Goal: Task Accomplishment & Management: Use online tool/utility

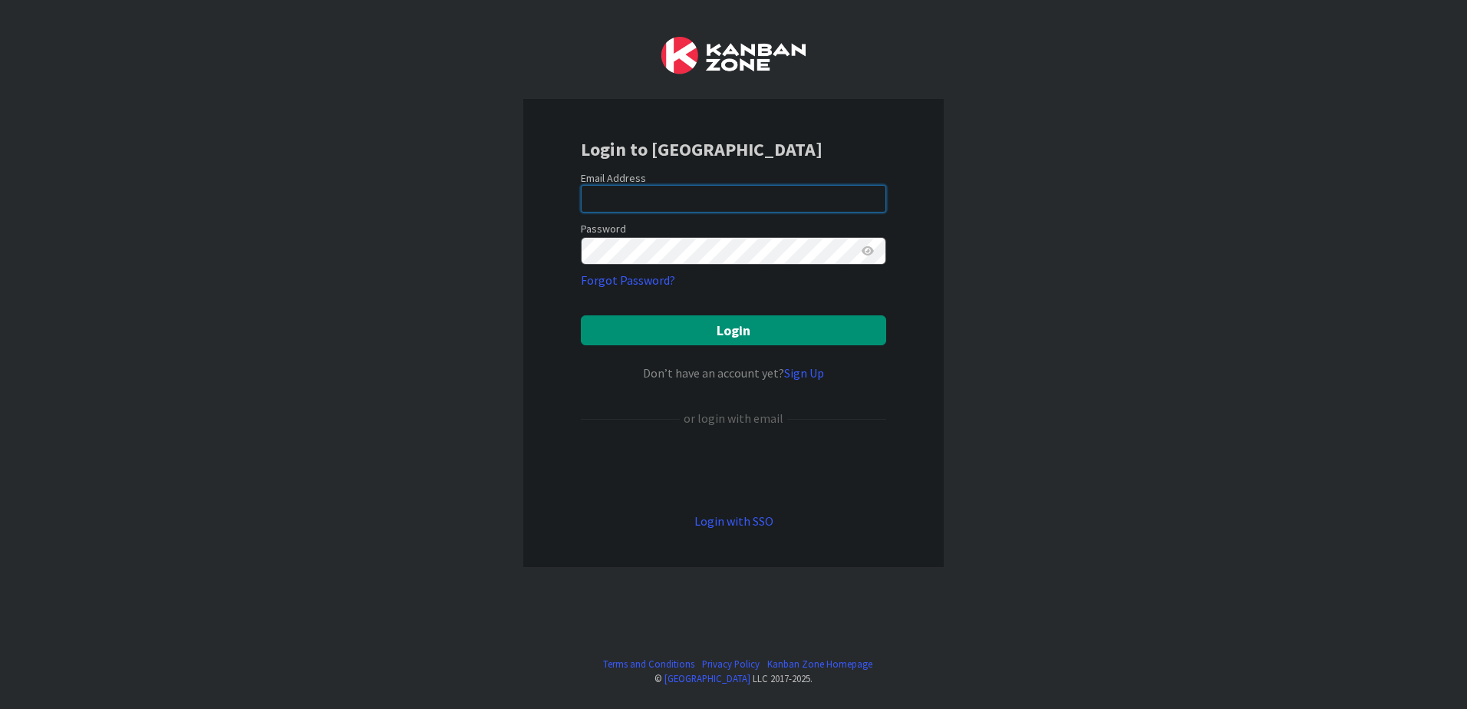
type input "[EMAIL_ADDRESS][DOMAIN_NAME]"
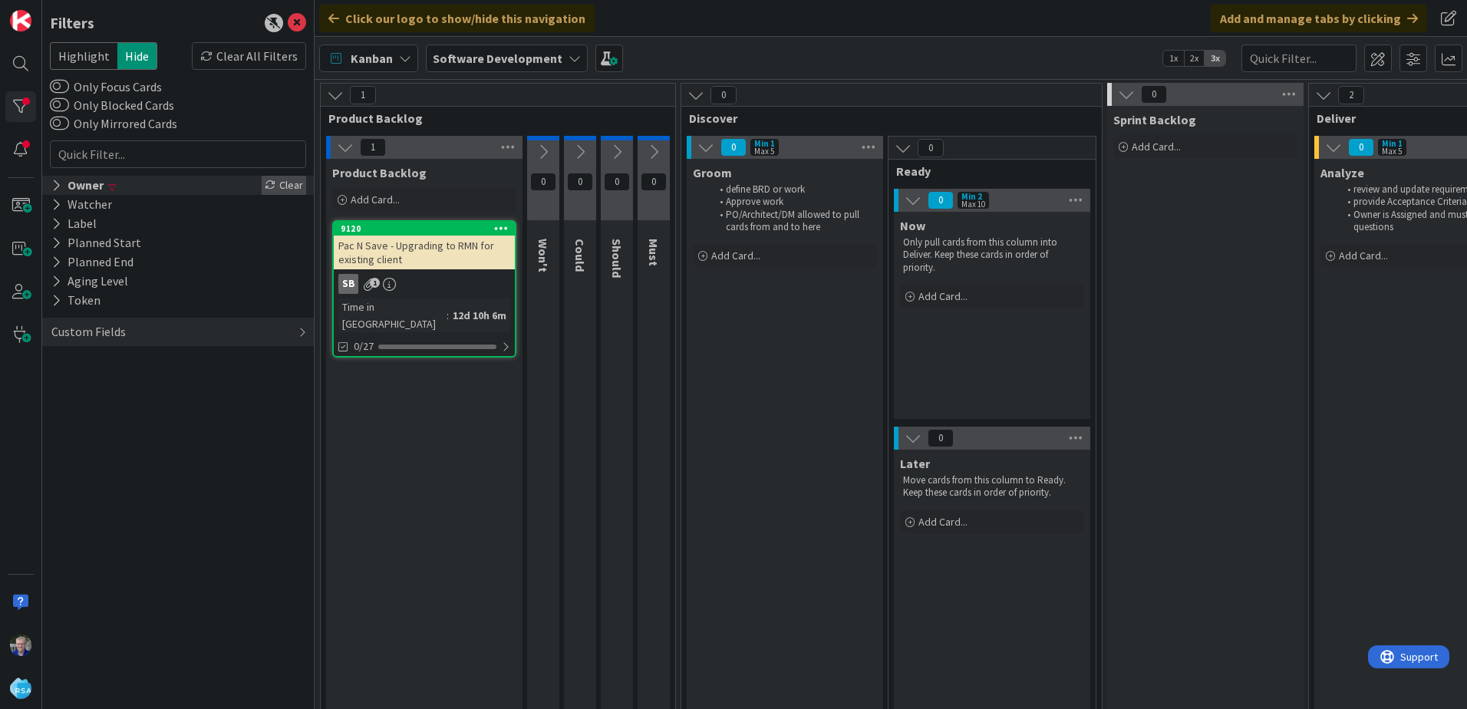
click at [281, 186] on div "Clear" at bounding box center [284, 185] width 45 height 19
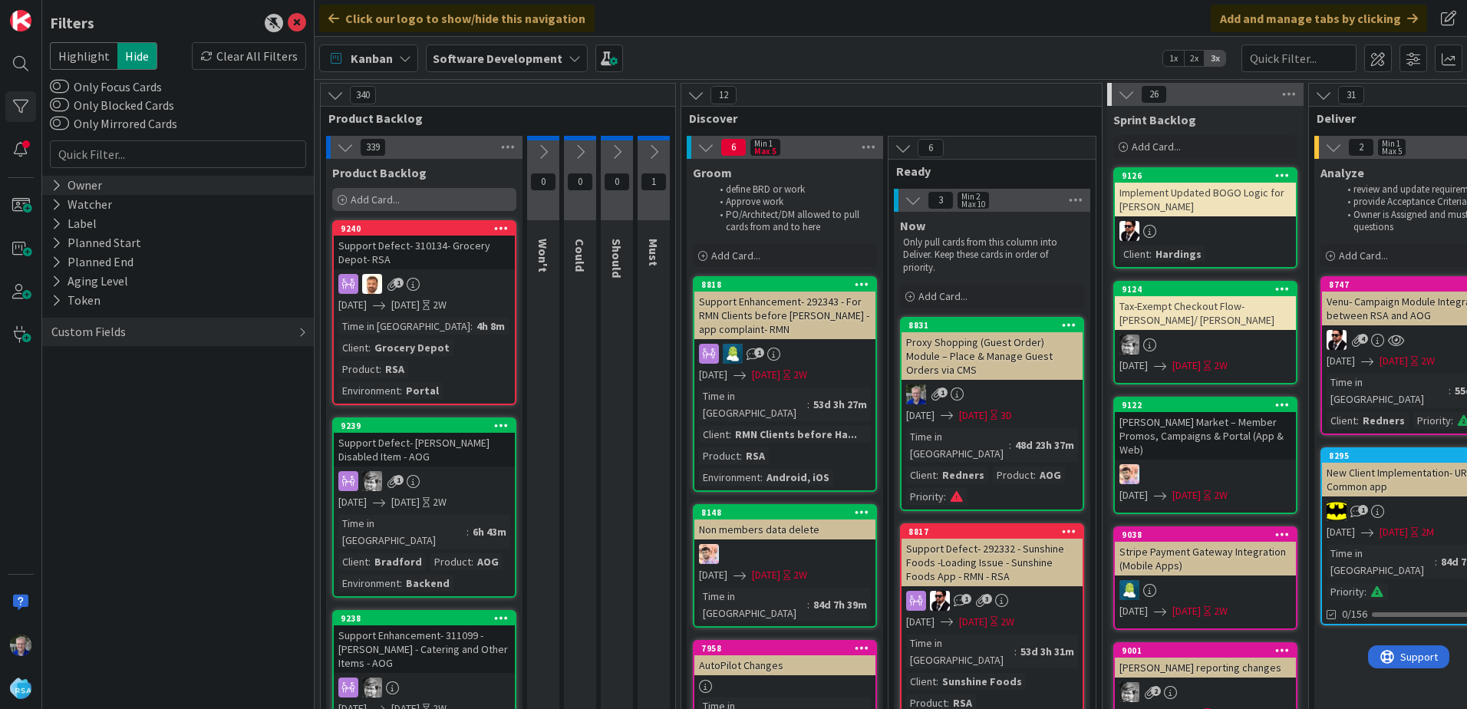
click at [374, 207] on div "Add Card..." at bounding box center [424, 199] width 184 height 23
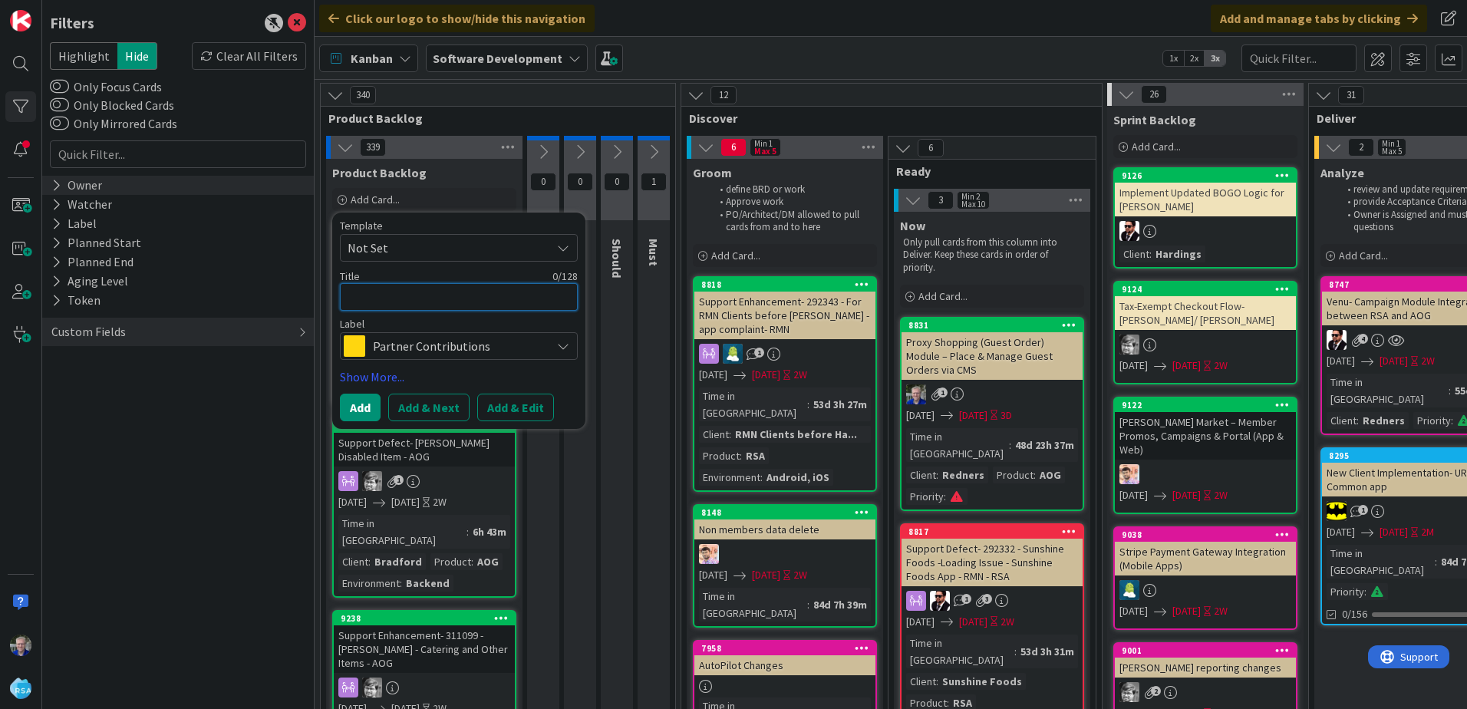
click at [454, 295] on textarea at bounding box center [459, 297] width 238 height 28
type textarea "x"
type textarea "R"
type textarea "x"
type textarea "Re"
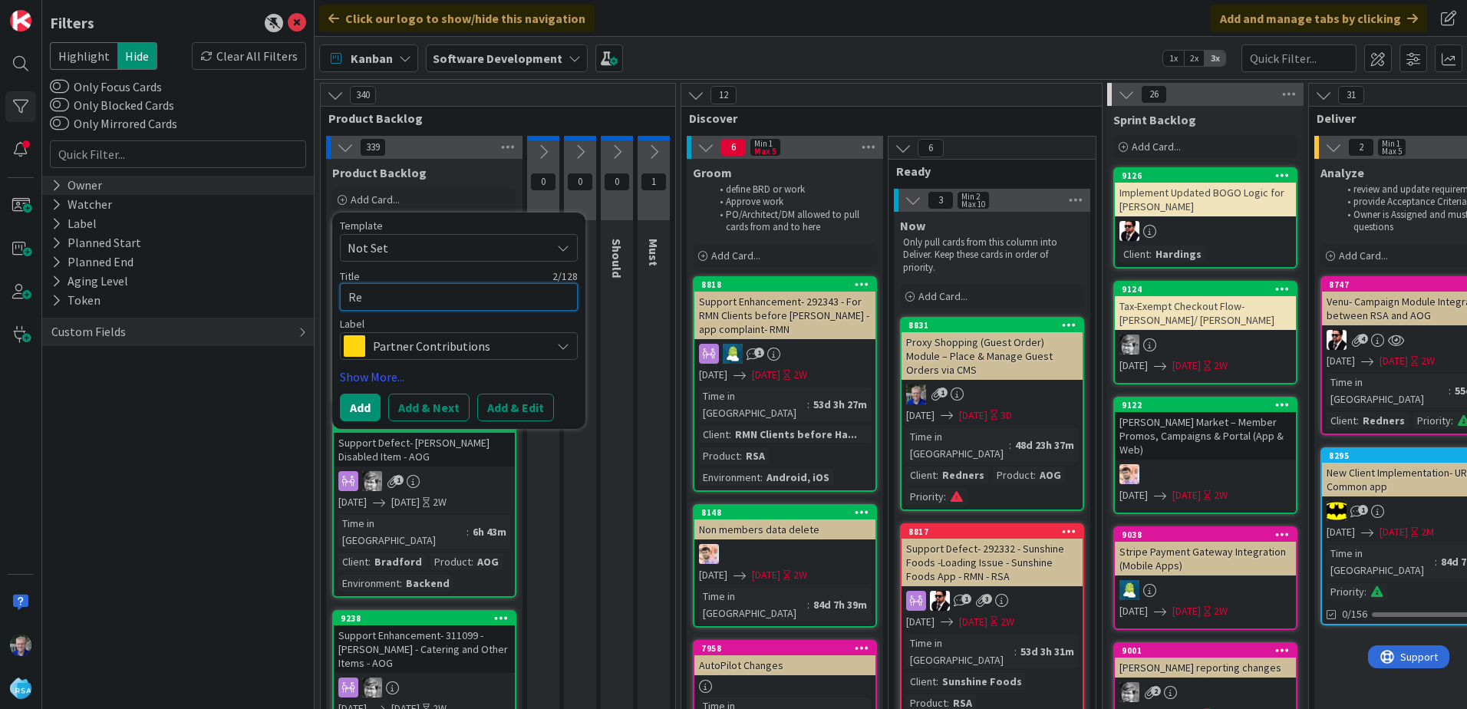
type textarea "x"
type textarea "Reo"
type textarea "x"
type textarea "Reor"
type textarea "x"
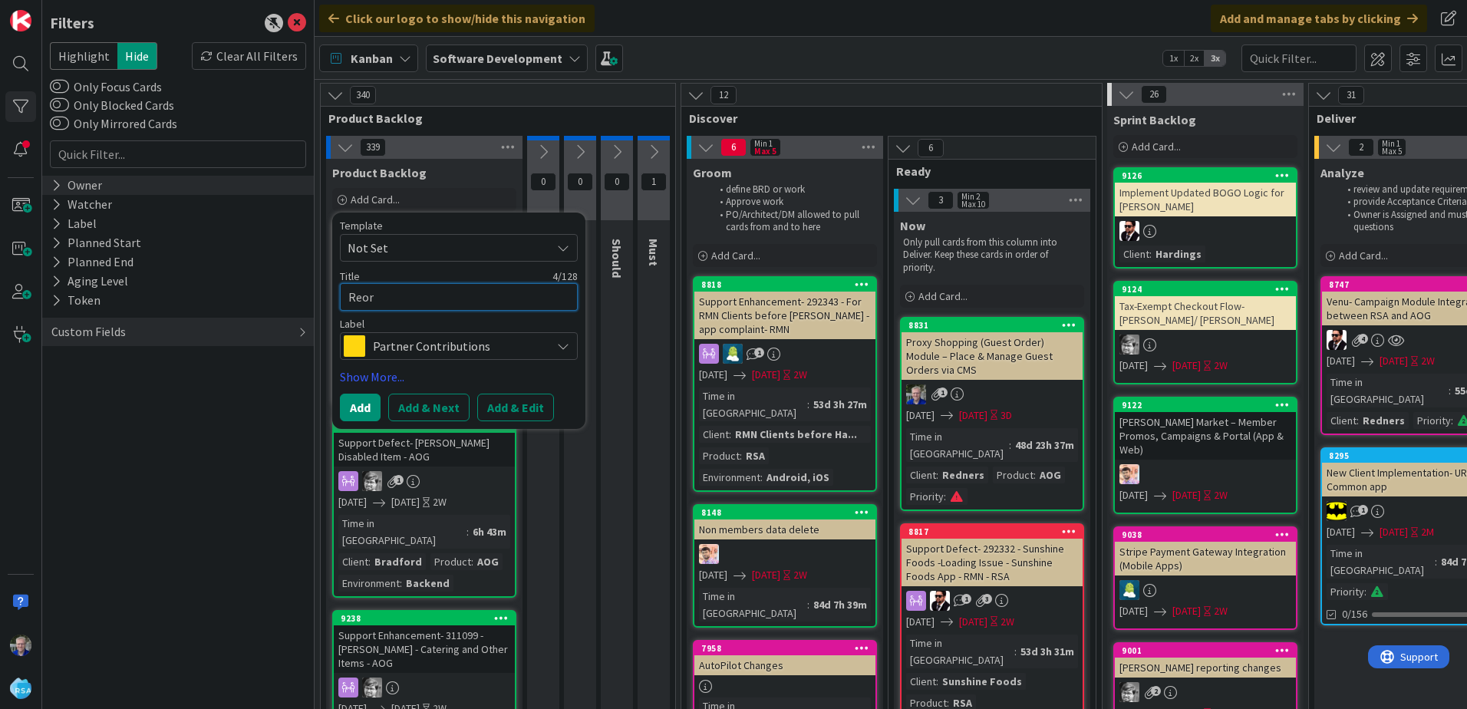
type textarea "Reord"
type textarea "x"
type textarea "Reorde"
type textarea "x"
type textarea "Reorder"
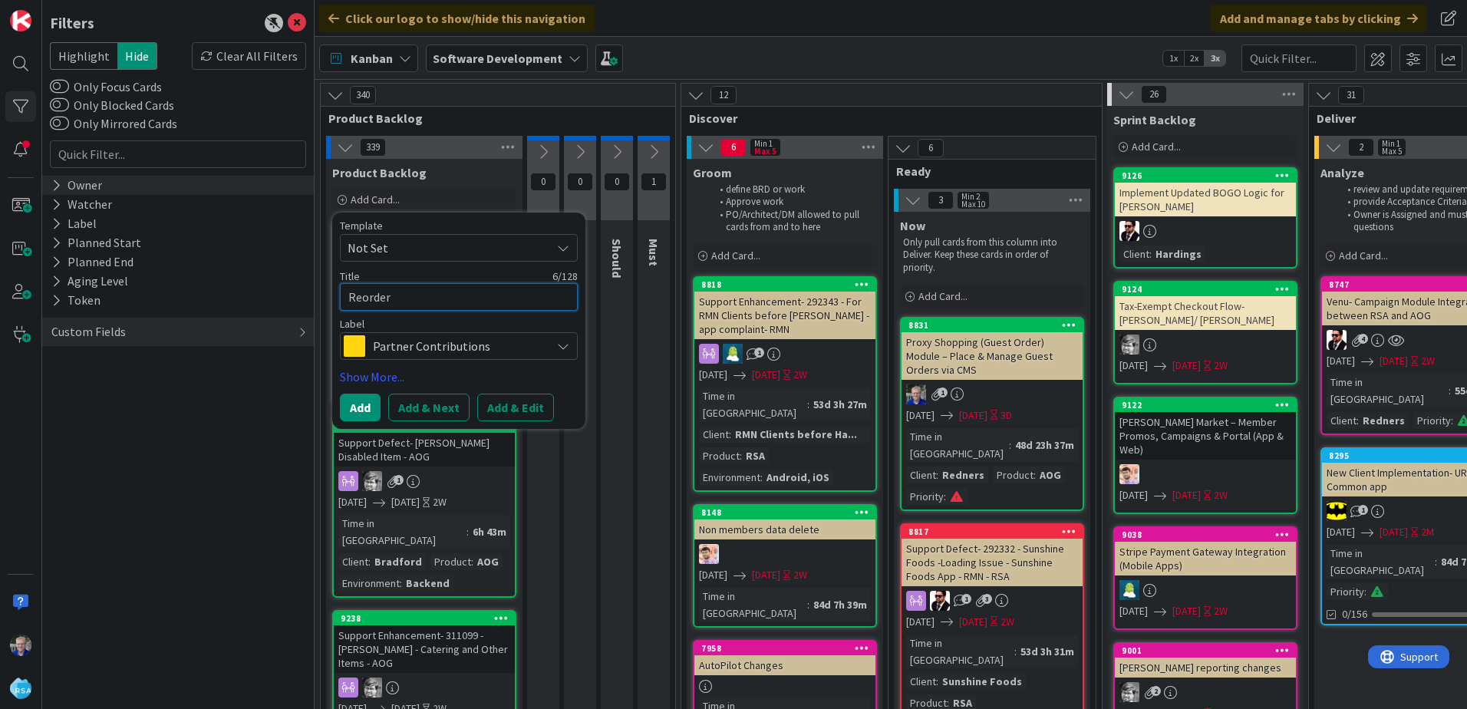
type textarea "x"
type textarea "Reorder"
type textarea "x"
type textarea "Reorder I"
type textarea "x"
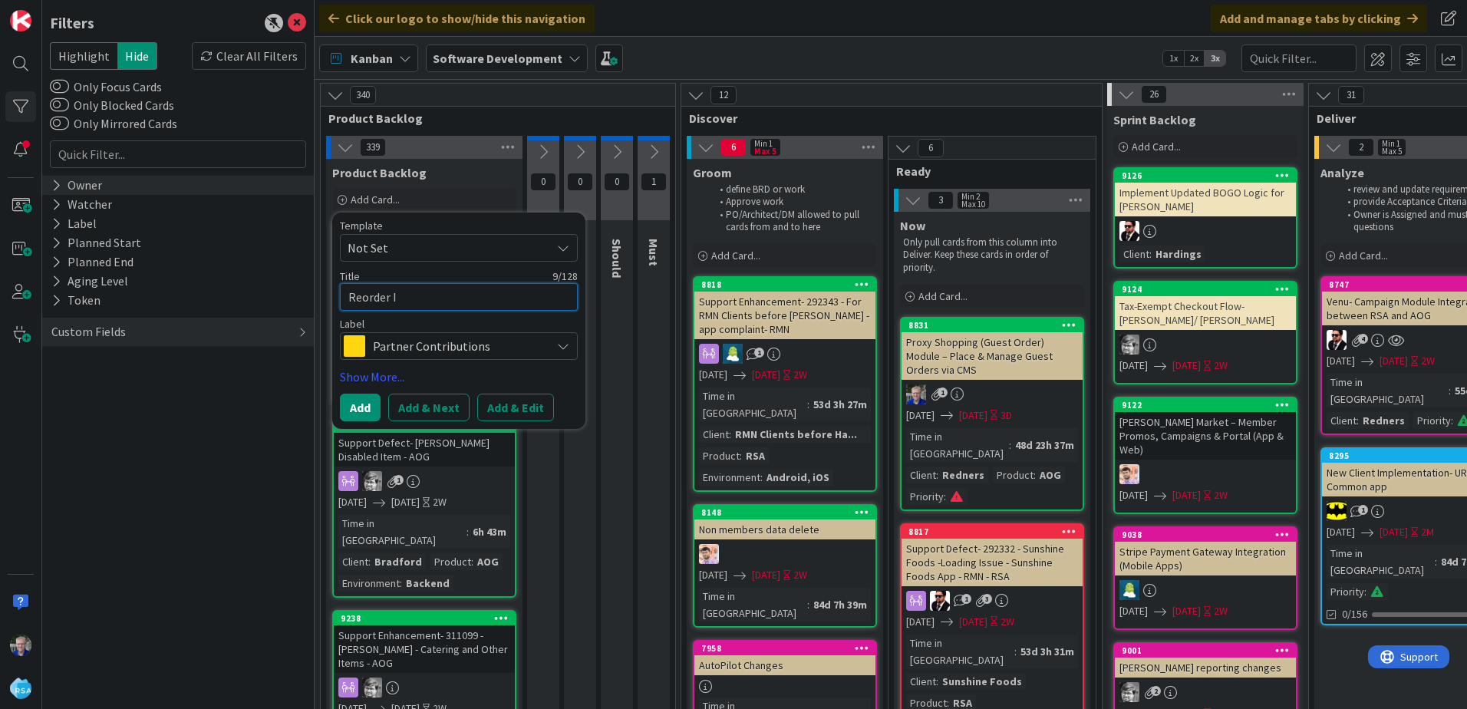
type textarea "Reorder Ic"
type textarea "x"
type textarea "Reorder Ico"
type textarea "x"
type textarea "Reorder Icon"
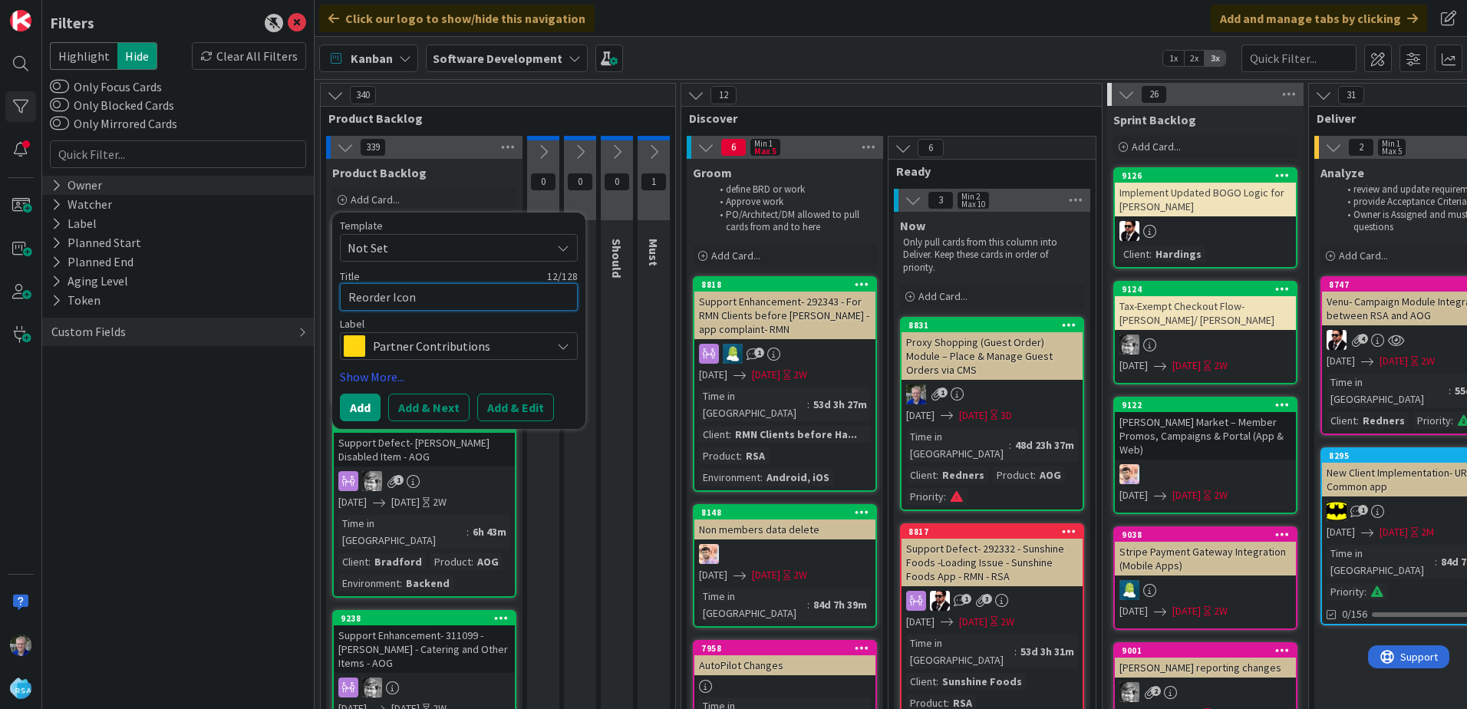
type textarea "x"
type textarea "Reorder Icons"
type textarea "x"
type textarea "Reorder Icons"
type textarea "x"
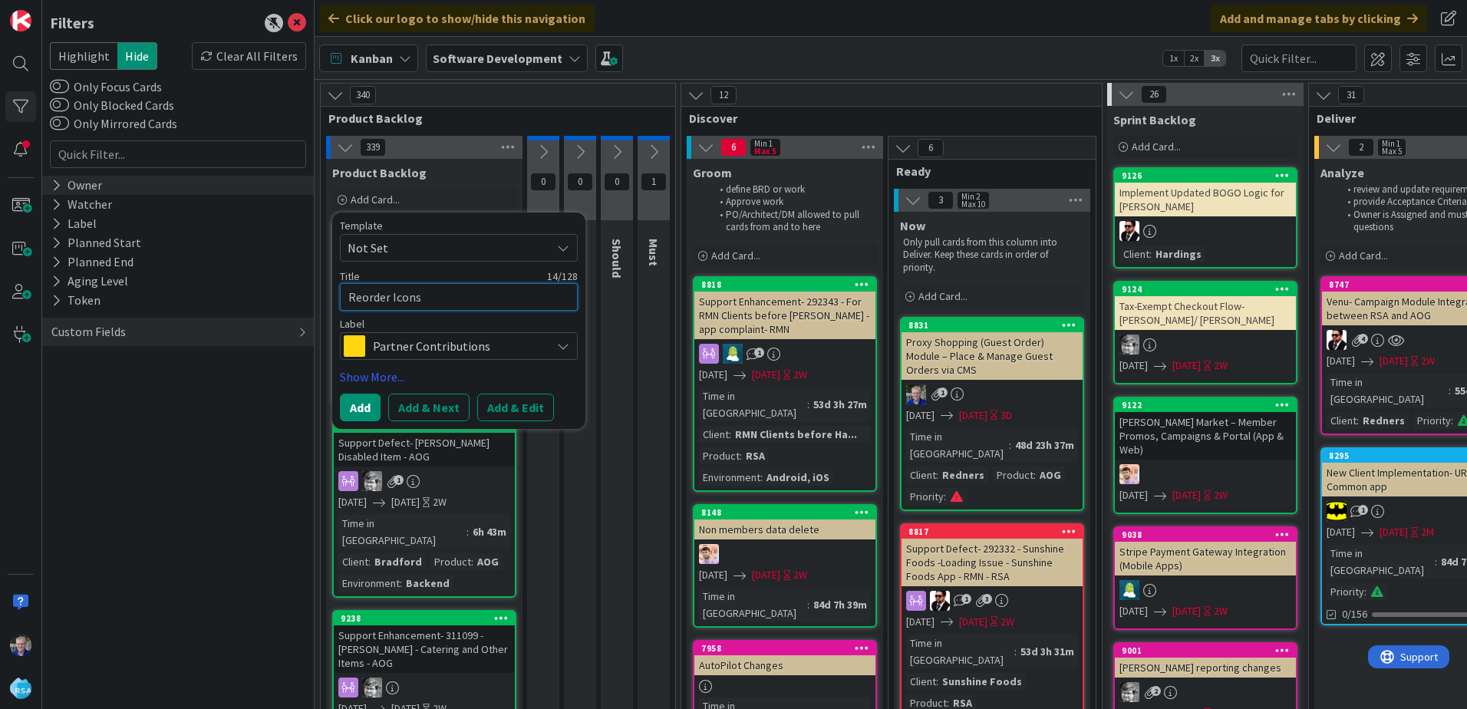
type textarea "Reorder Icons -"
type textarea "x"
type textarea "Reorder Icons -"
type textarea "x"
type textarea "Reorder Icons - R"
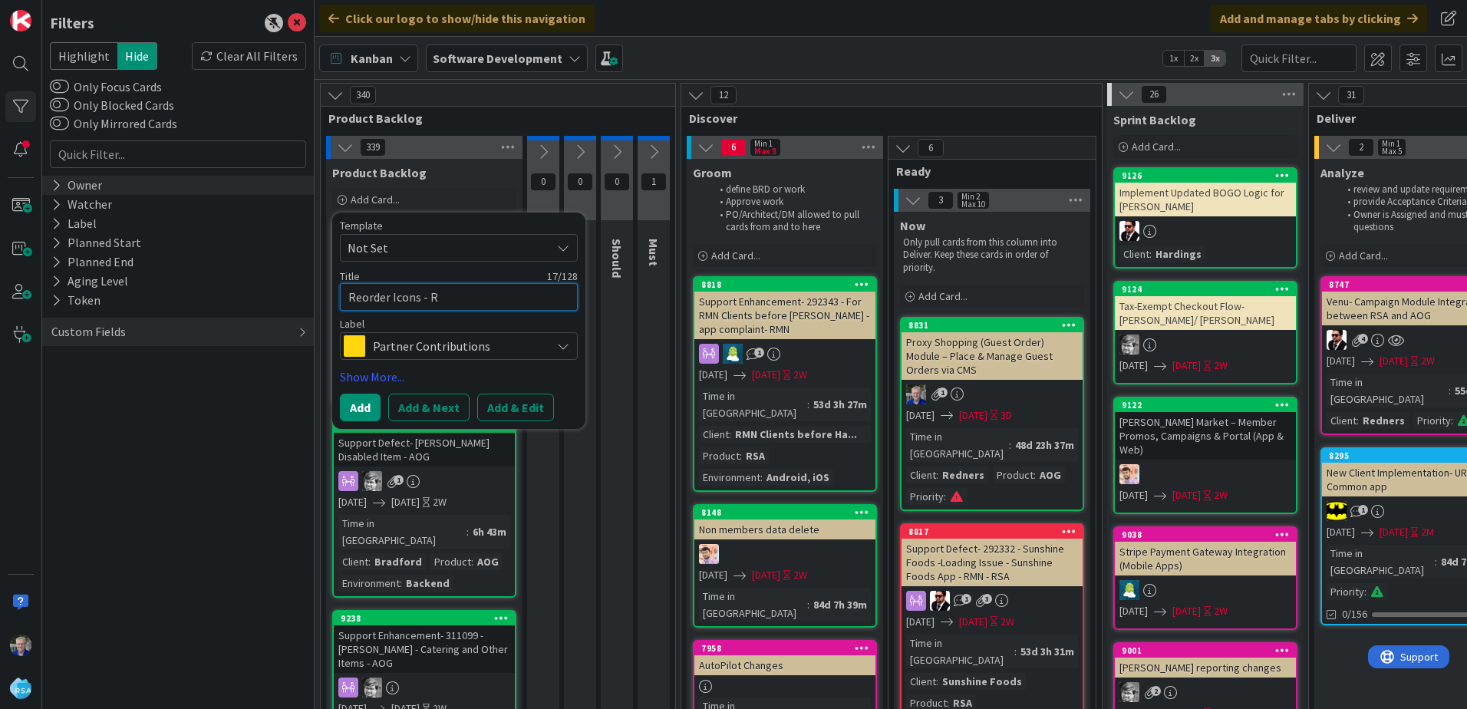
type textarea "x"
type textarea "Reorder Icons - RS"
type textarea "x"
type textarea "Reorder Icons - RSA"
type textarea "x"
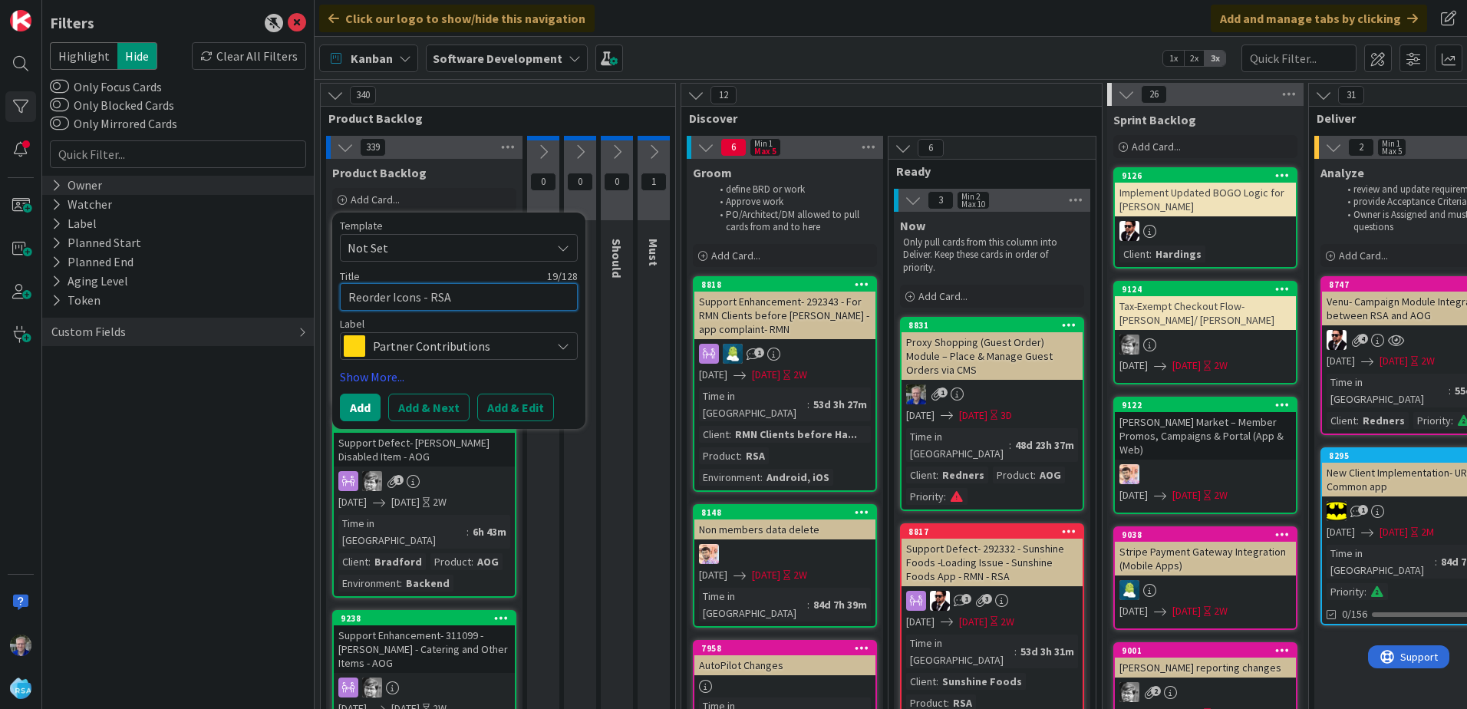
type textarea "Reorder Icons - RSA"
type textarea "x"
type textarea "Reorder Icons - RSA -"
type textarea "x"
type textarea "Reorder Icons - RSA -"
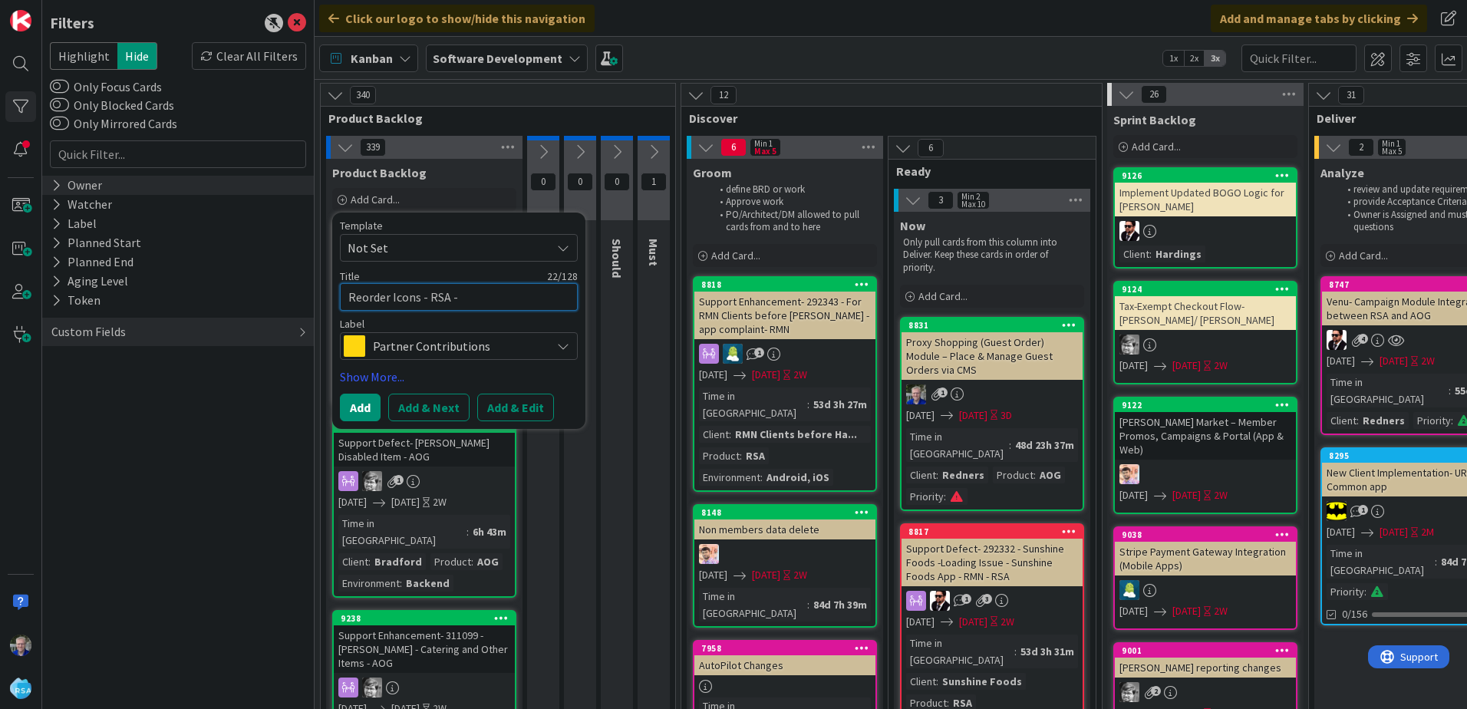
type textarea "x"
type textarea "Reorder Icons - RSA - R"
type textarea "x"
type textarea "Reorder Icons - RSA - RM"
type textarea "x"
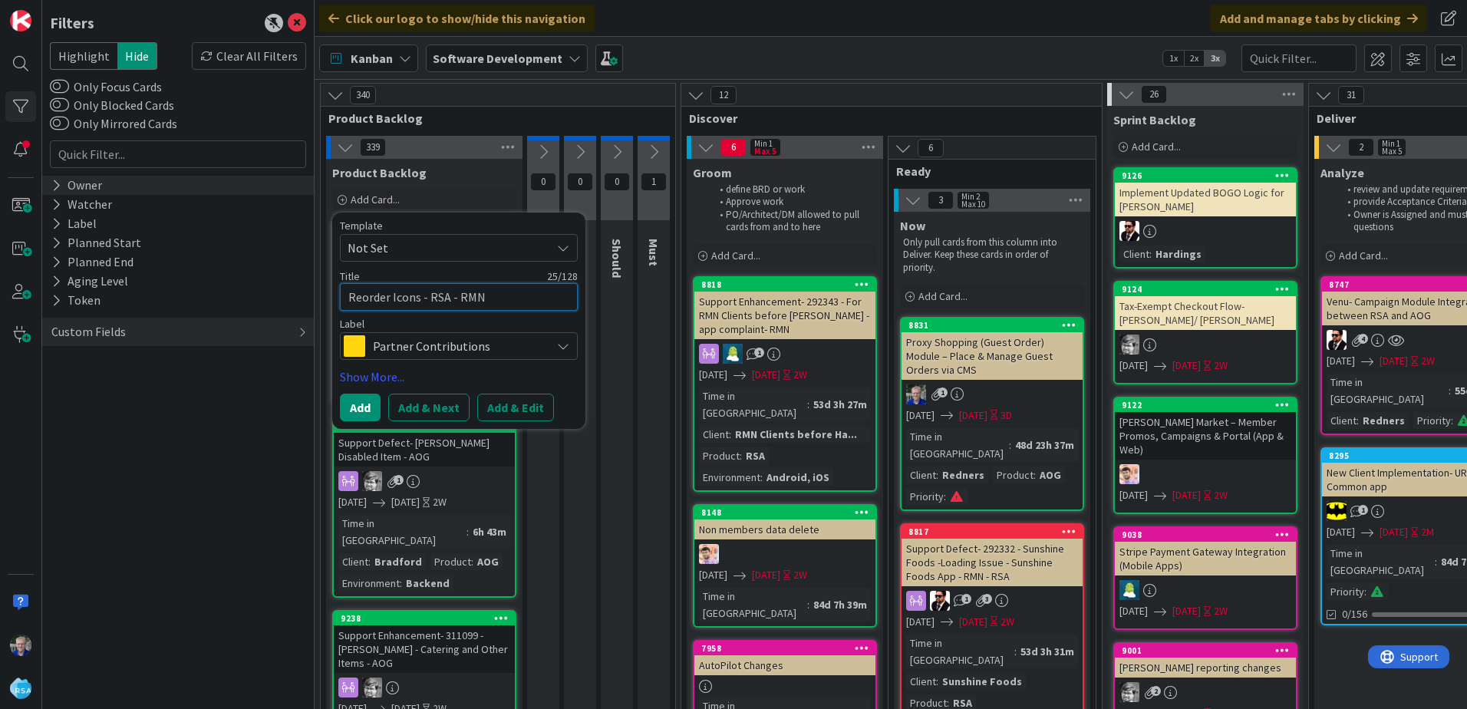
type textarea "Reorder Icons - RSA - RMN"
type textarea "x"
type textarea "Reorder Icons - RSA - RMN a"
type textarea "x"
type textarea "Reorder Icons - RSA - RMN as"
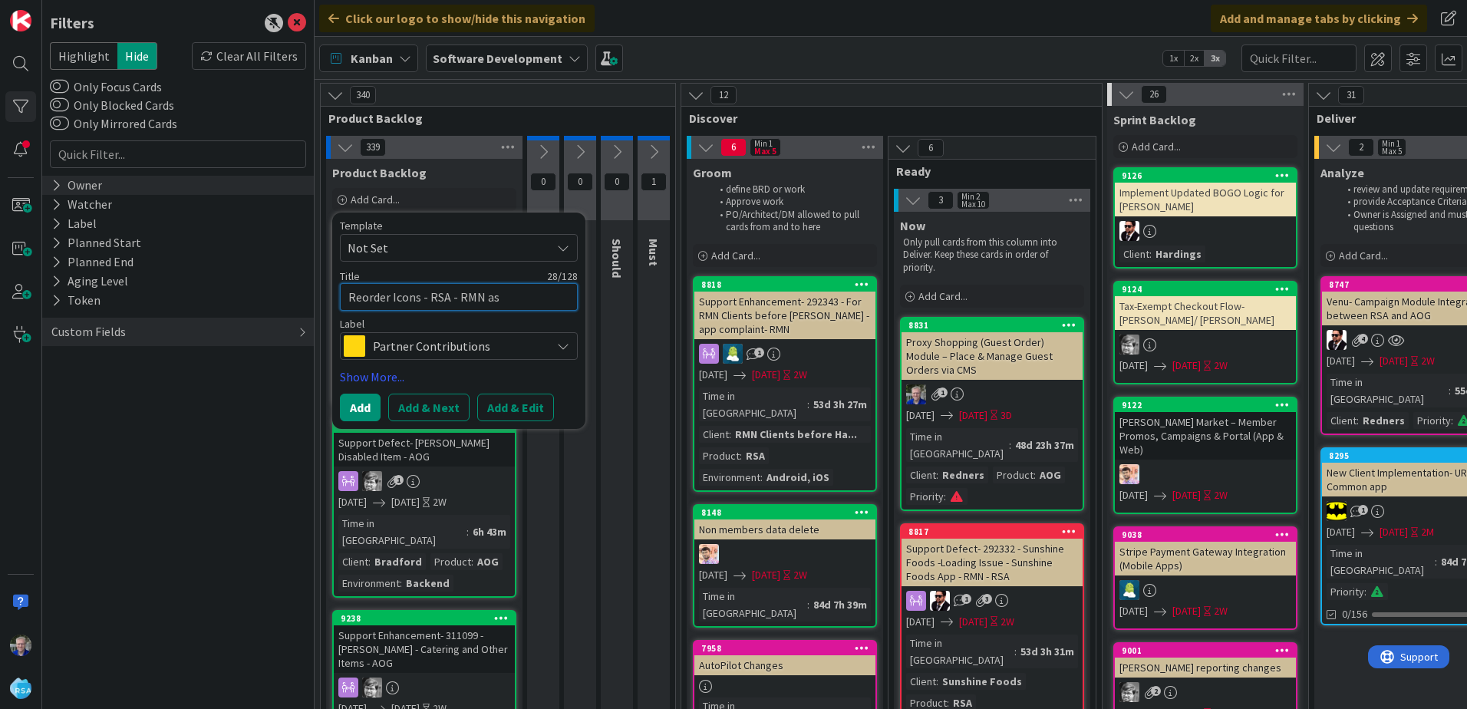
type textarea "x"
type textarea "Reorder Icons - RSA - RMN asp"
type textarea "x"
type textarea "Reorder Icons - RSA - RMN as"
type textarea "x"
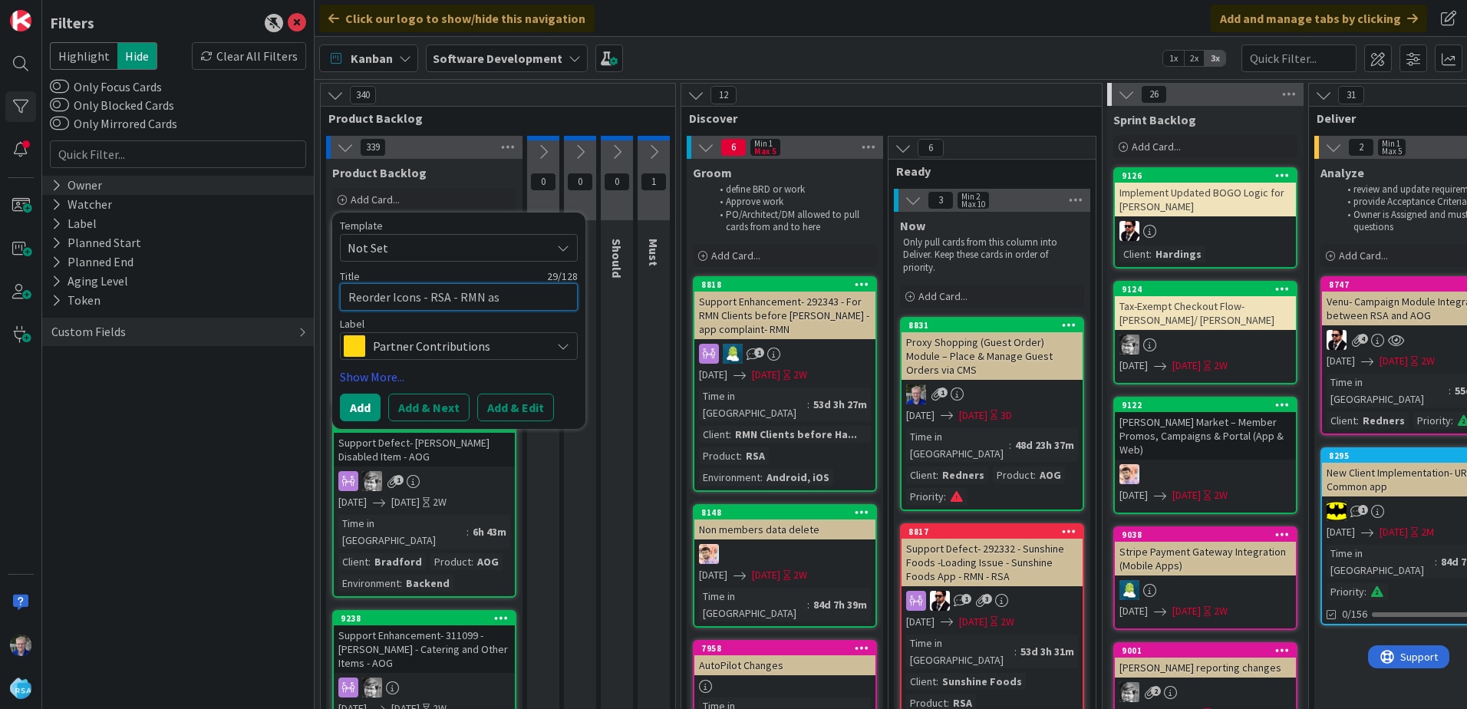
type textarea "Reorder Icons - RSA - RMN a"
type textarea "x"
type textarea "Reorder Icons - RSA - RMN ap"
type textarea "x"
type textarea "Reorder Icons - RSA - RMN app"
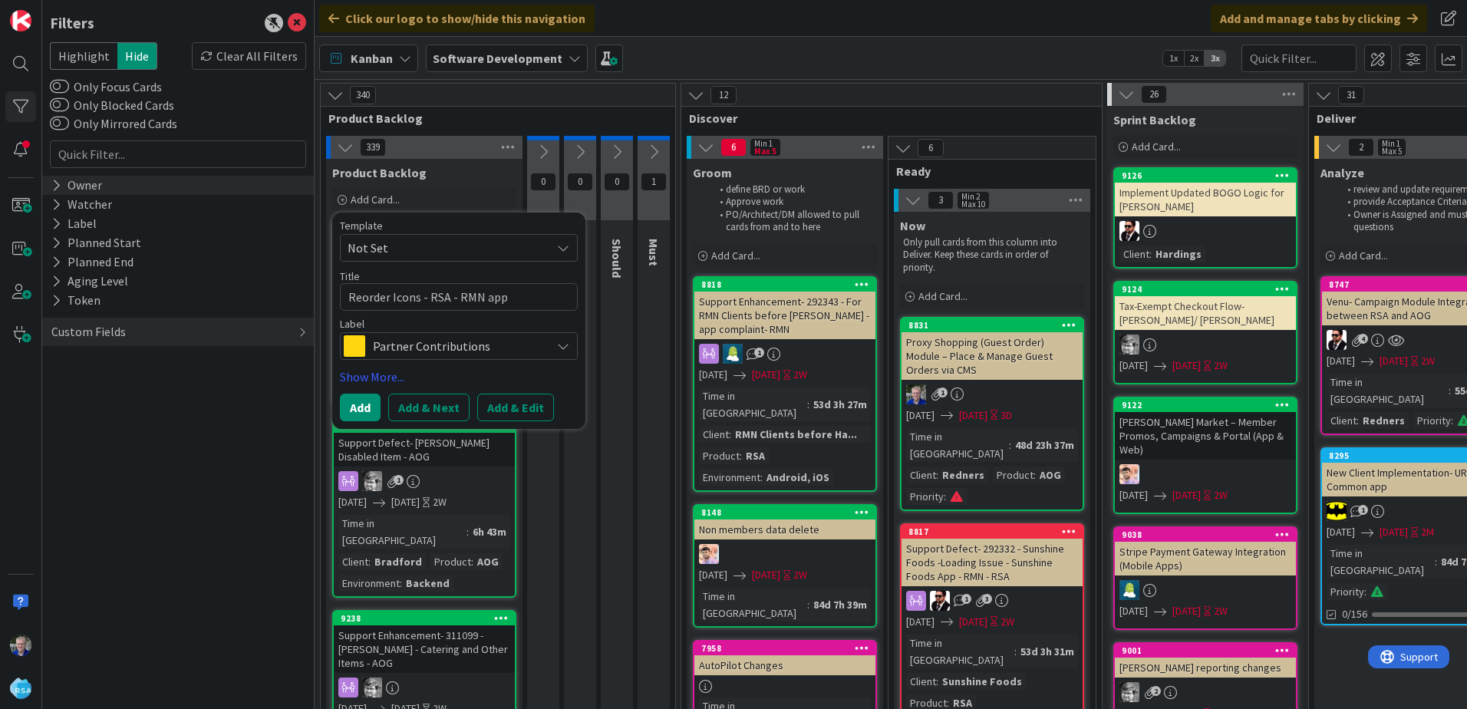
click at [450, 344] on span "Partner Contributions" at bounding box center [458, 345] width 170 height 21
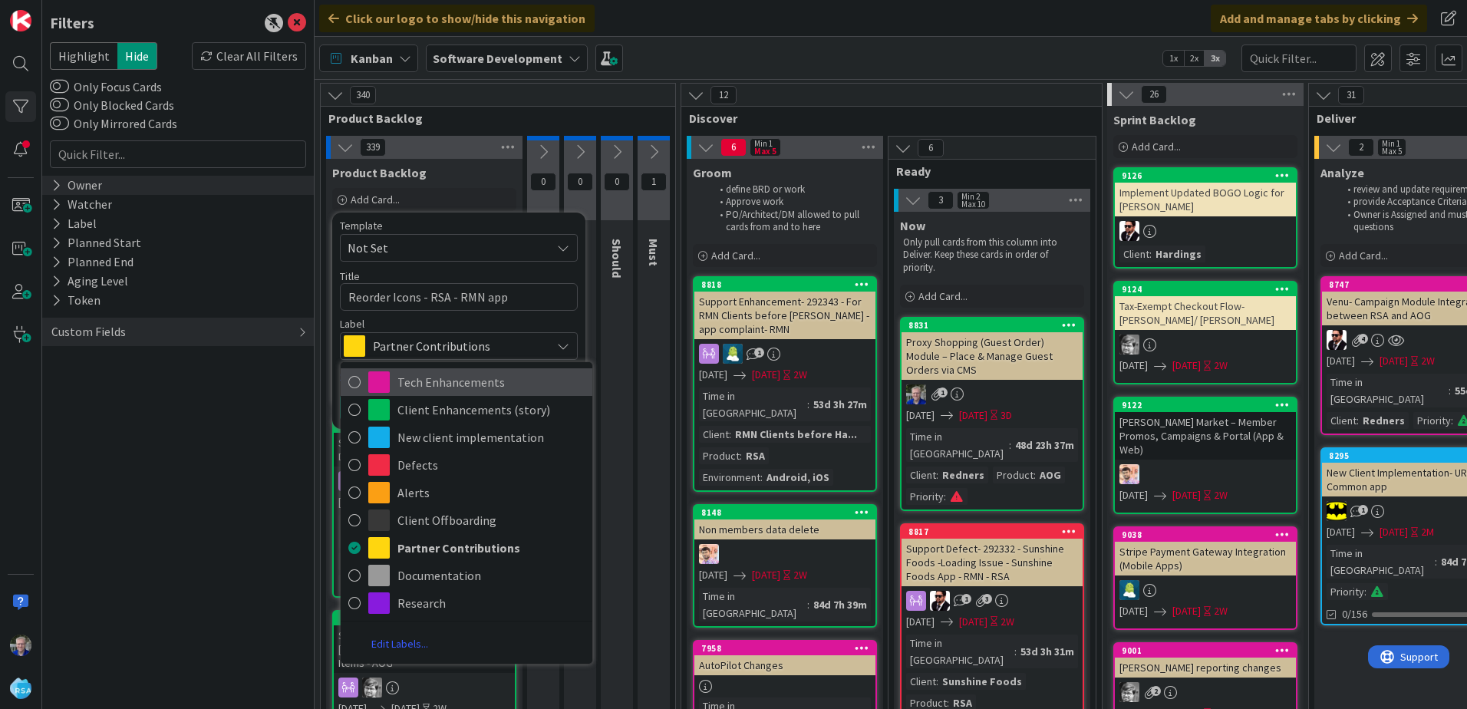
click at [352, 383] on icon at bounding box center [354, 382] width 12 height 23
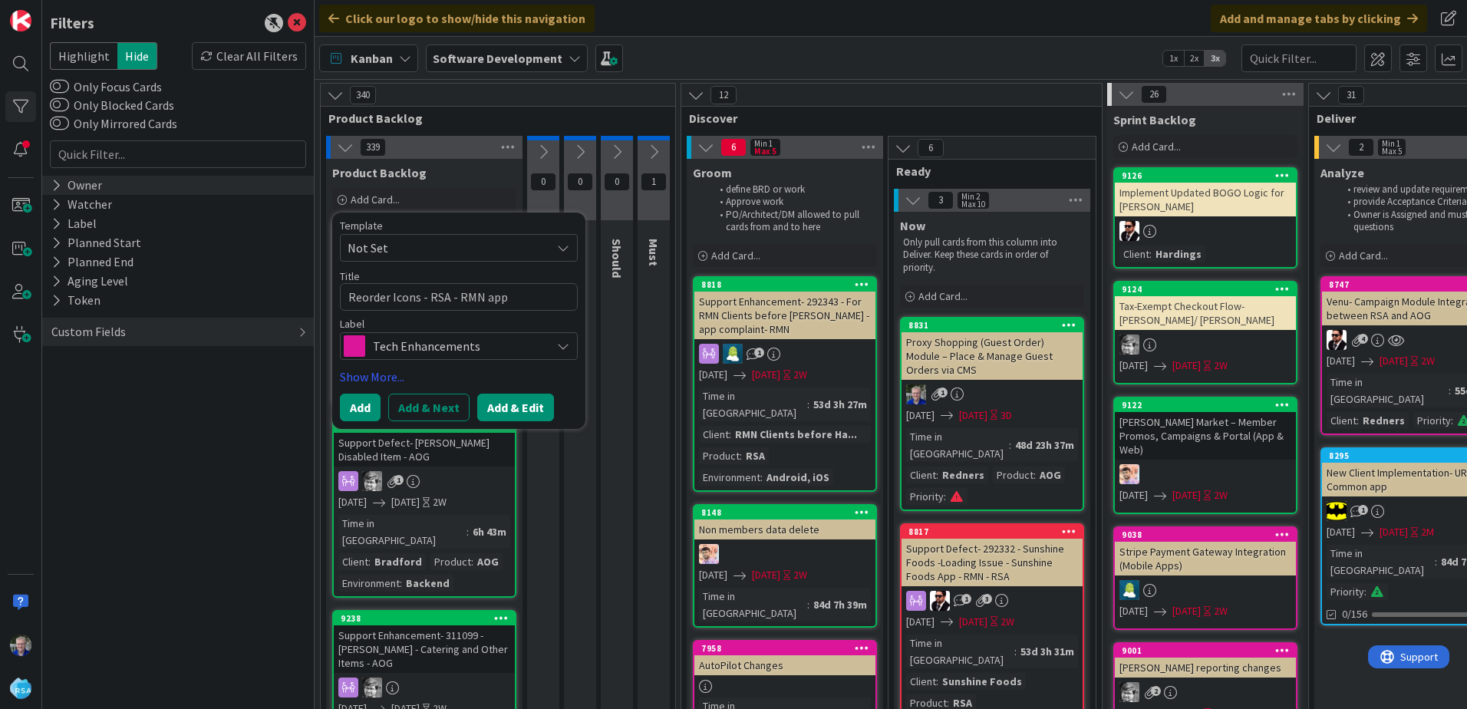
click at [515, 404] on button "Add & Edit" at bounding box center [515, 408] width 77 height 28
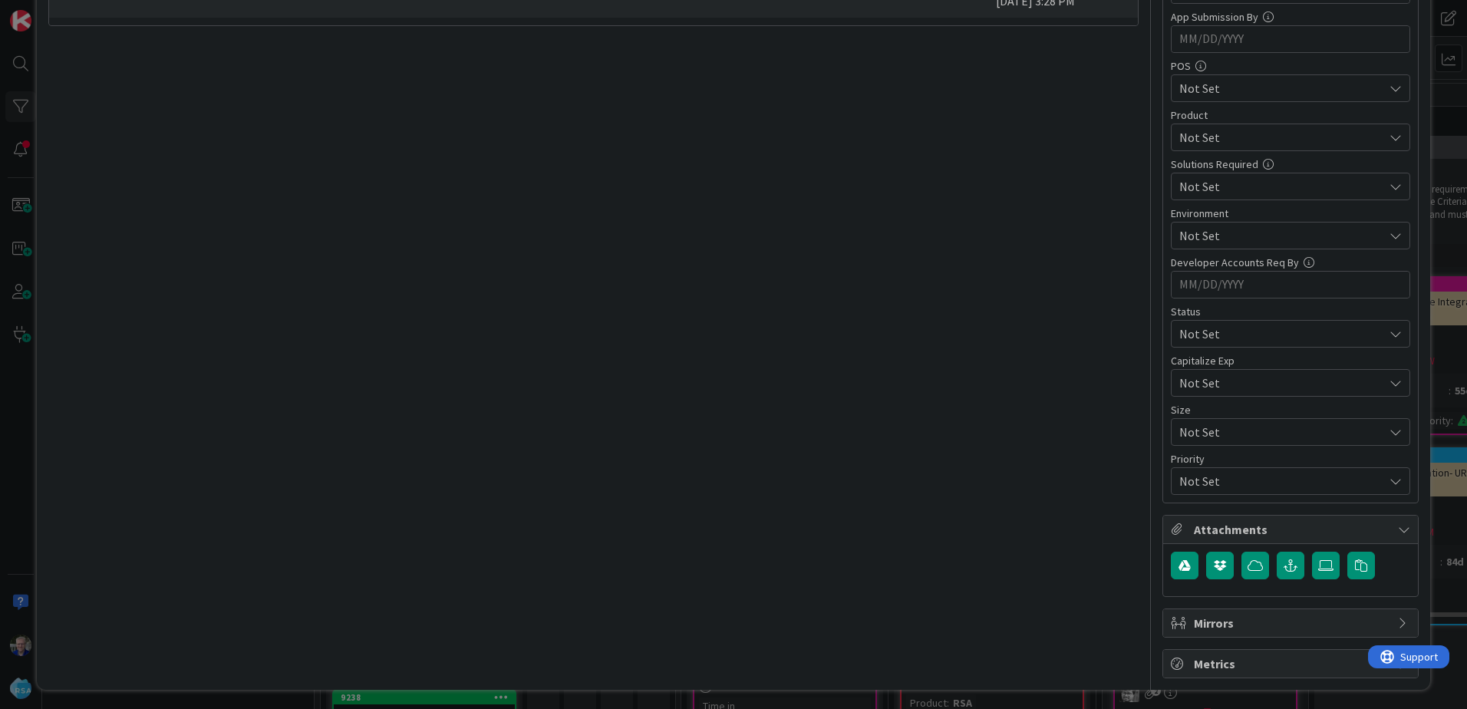
scroll to position [556, 0]
click at [1355, 566] on icon "button" at bounding box center [1361, 563] width 12 height 12
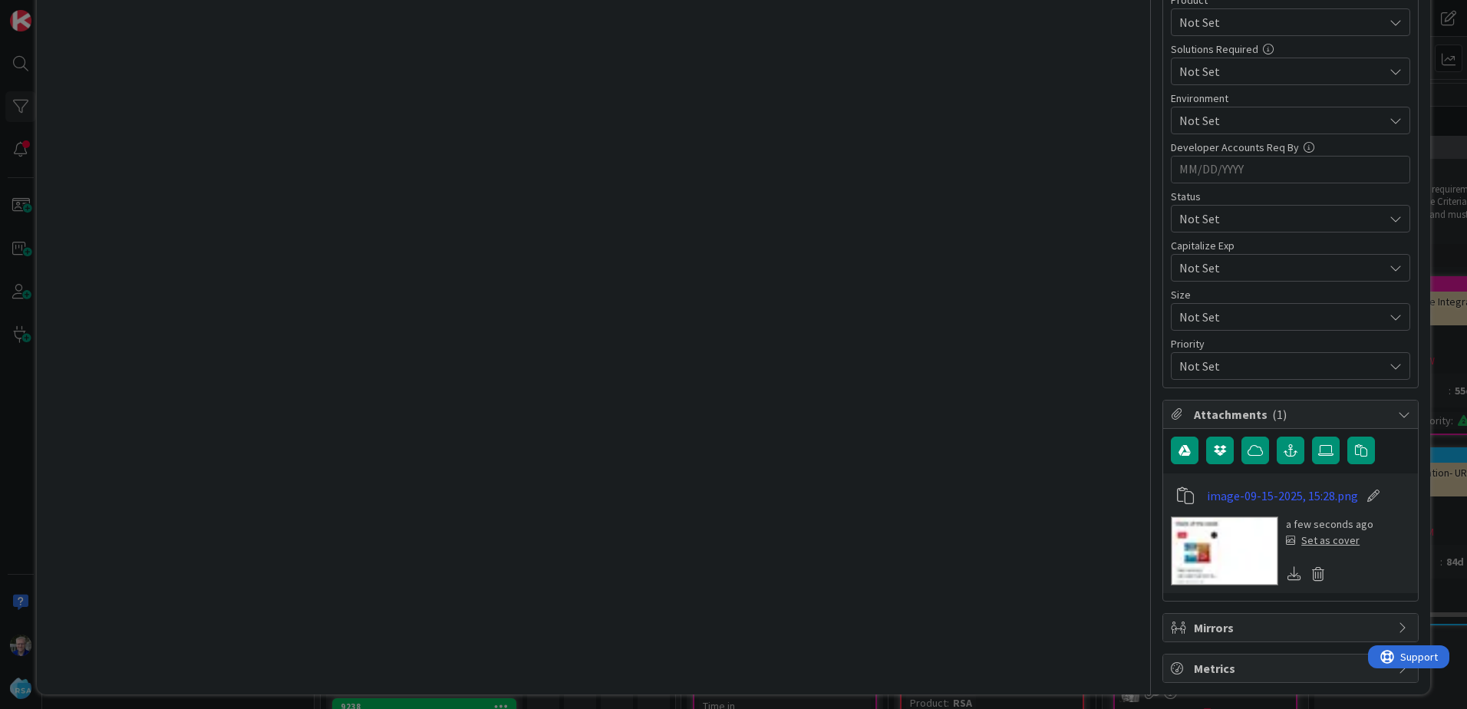
scroll to position [676, 0]
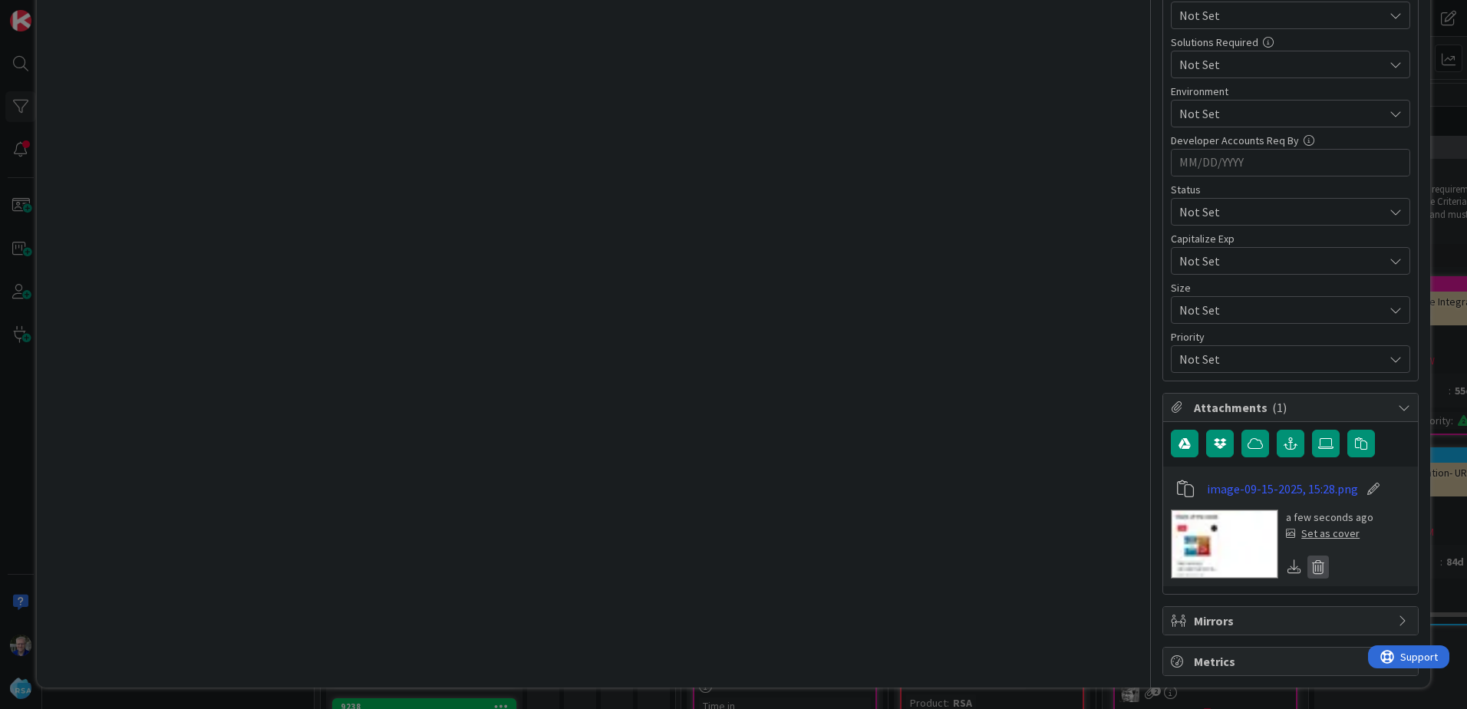
click at [1308, 566] on icon at bounding box center [1318, 567] width 21 height 23
click at [1177, 639] on button "Delete" at bounding box center [1176, 642] width 58 height 28
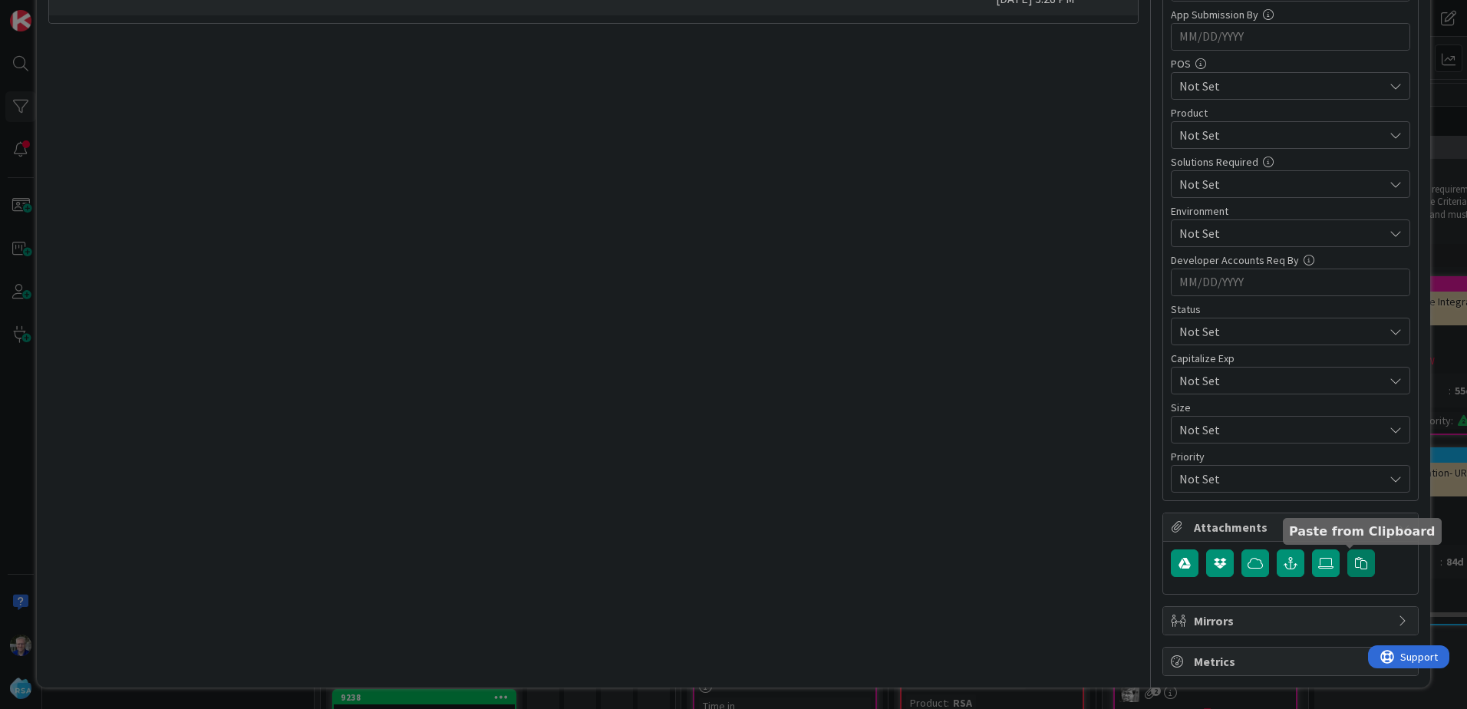
click at [1355, 559] on icon "button" at bounding box center [1361, 563] width 12 height 12
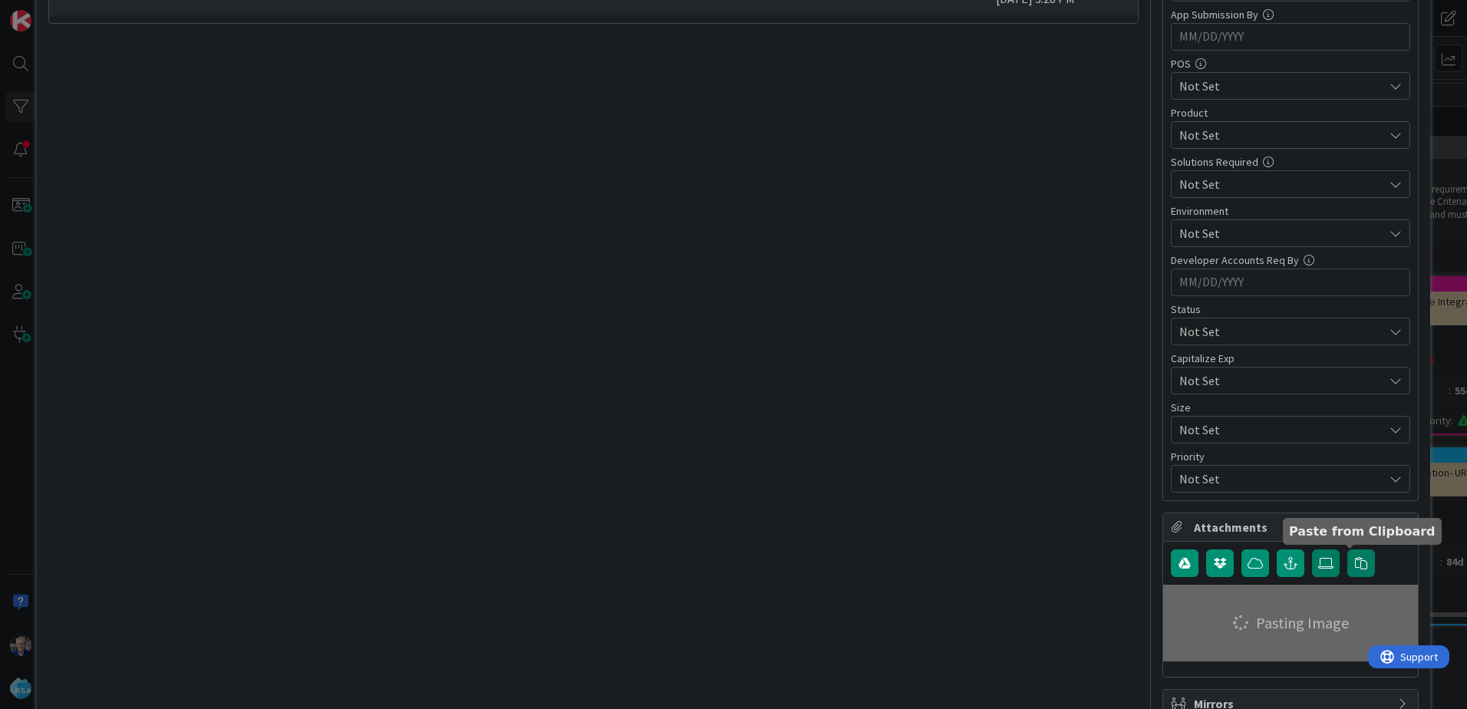
type textarea "x"
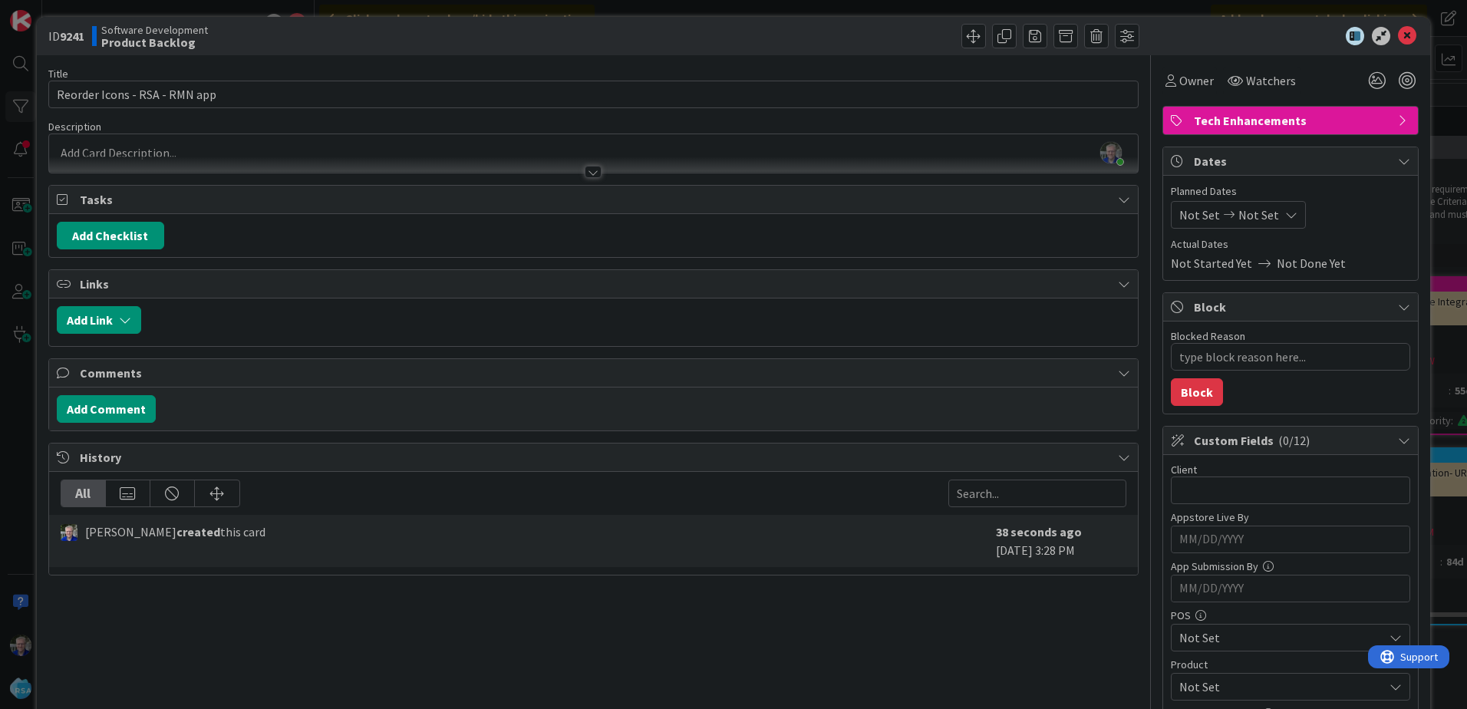
scroll to position [0, 0]
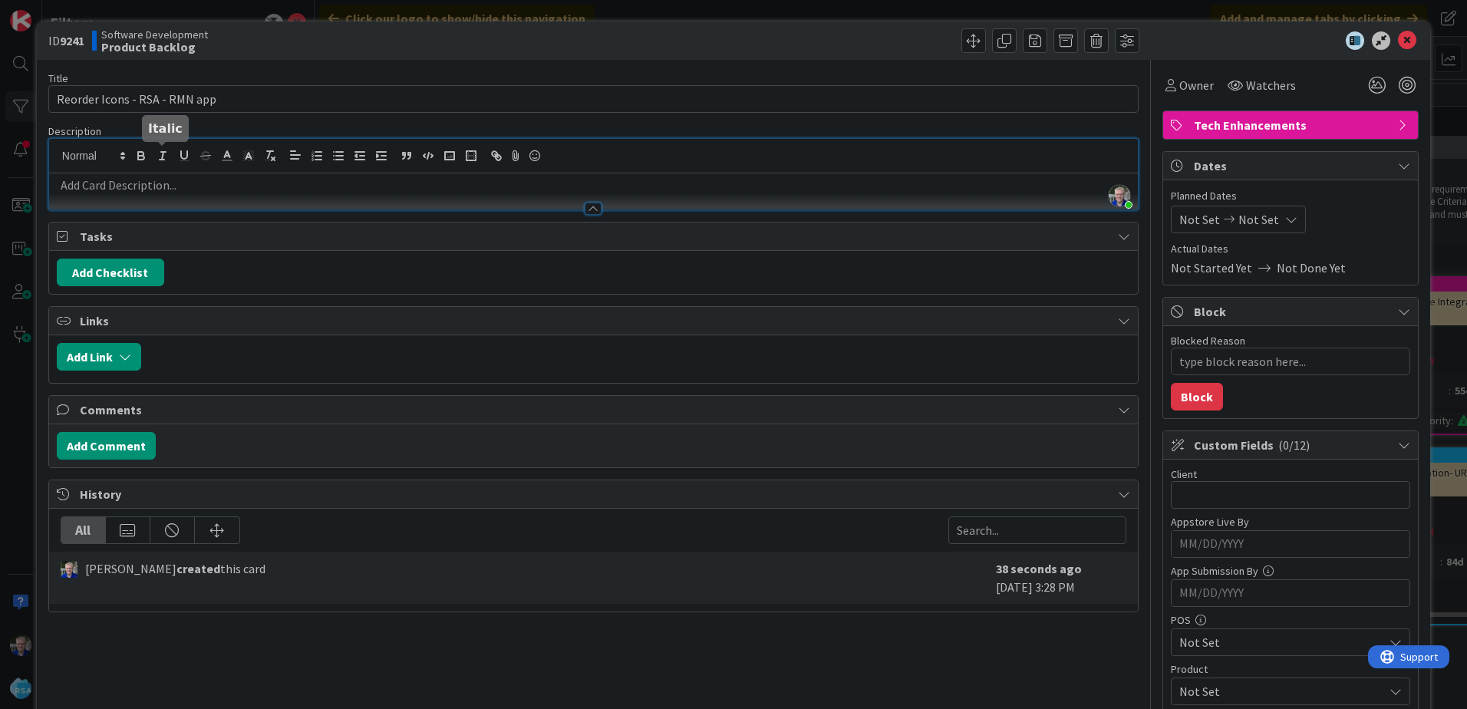
click at [166, 155] on div "Rand Thacker just joined" at bounding box center [593, 174] width 1089 height 71
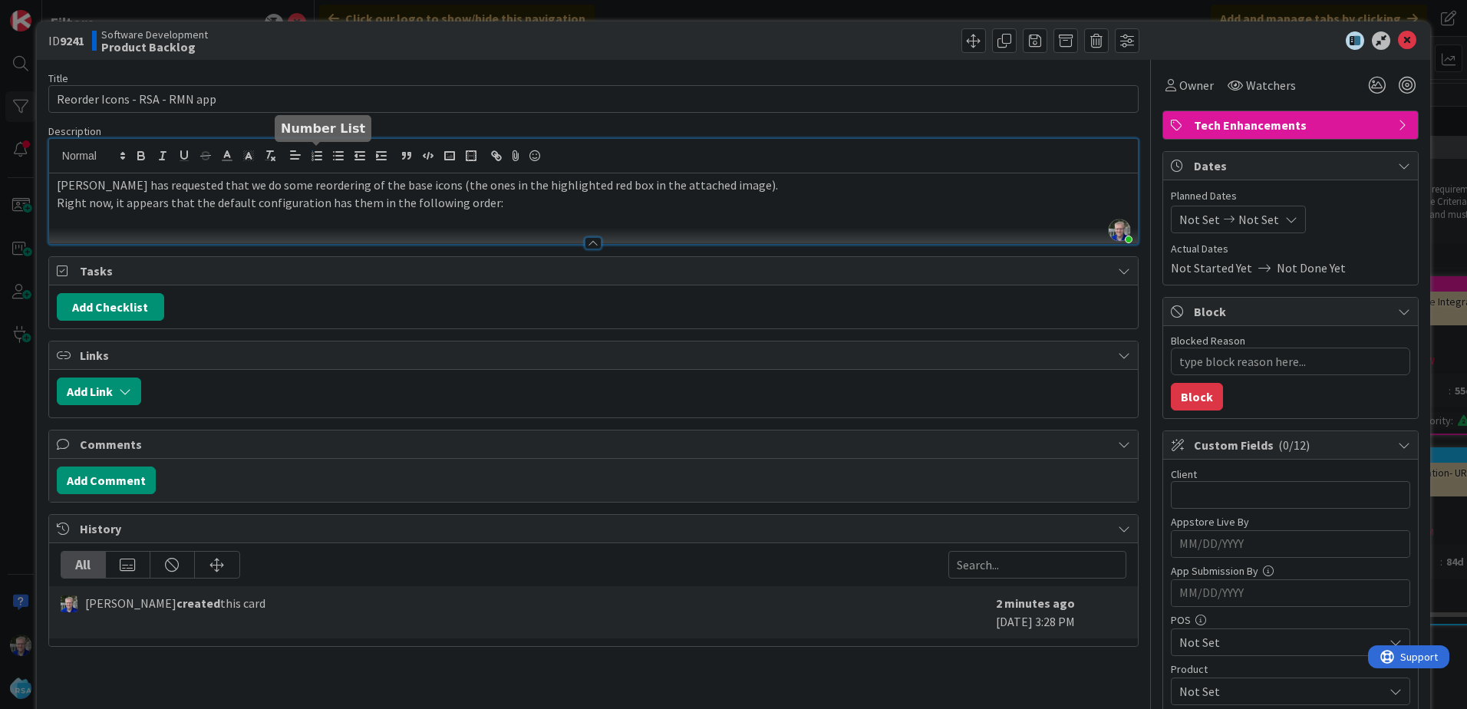
click at [322, 153] on icon "button" at bounding box center [317, 156] width 14 height 14
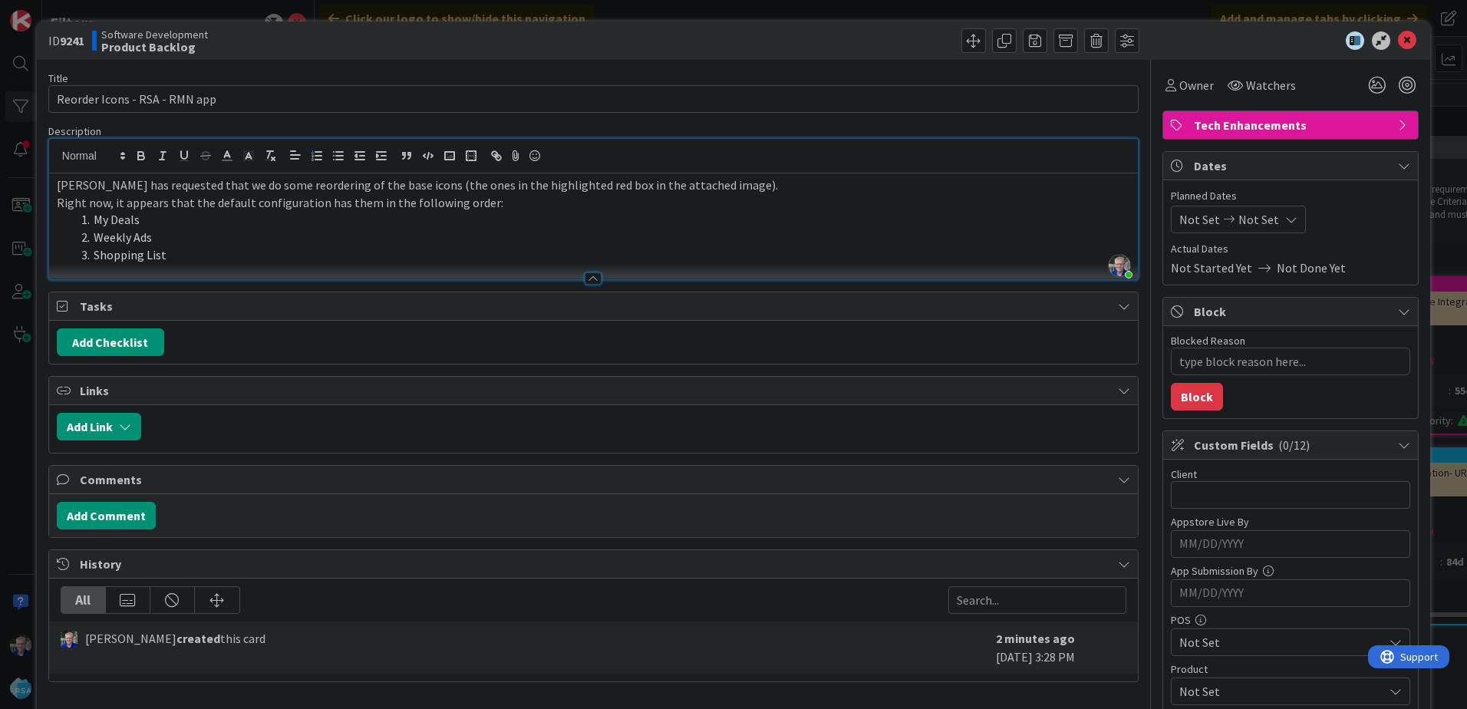
click at [237, 248] on li "Shopping List" at bounding box center [602, 255] width 1055 height 18
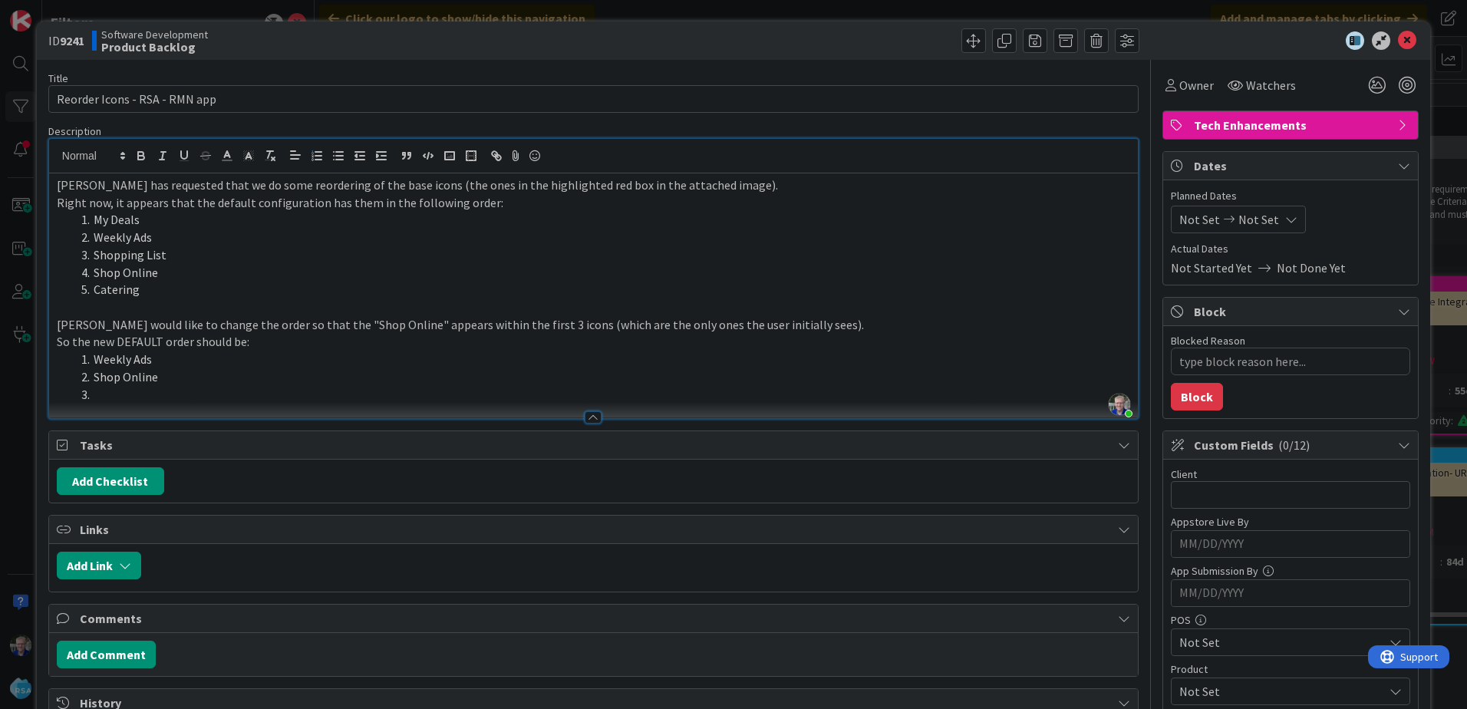
click at [141, 394] on li at bounding box center [602, 395] width 1055 height 18
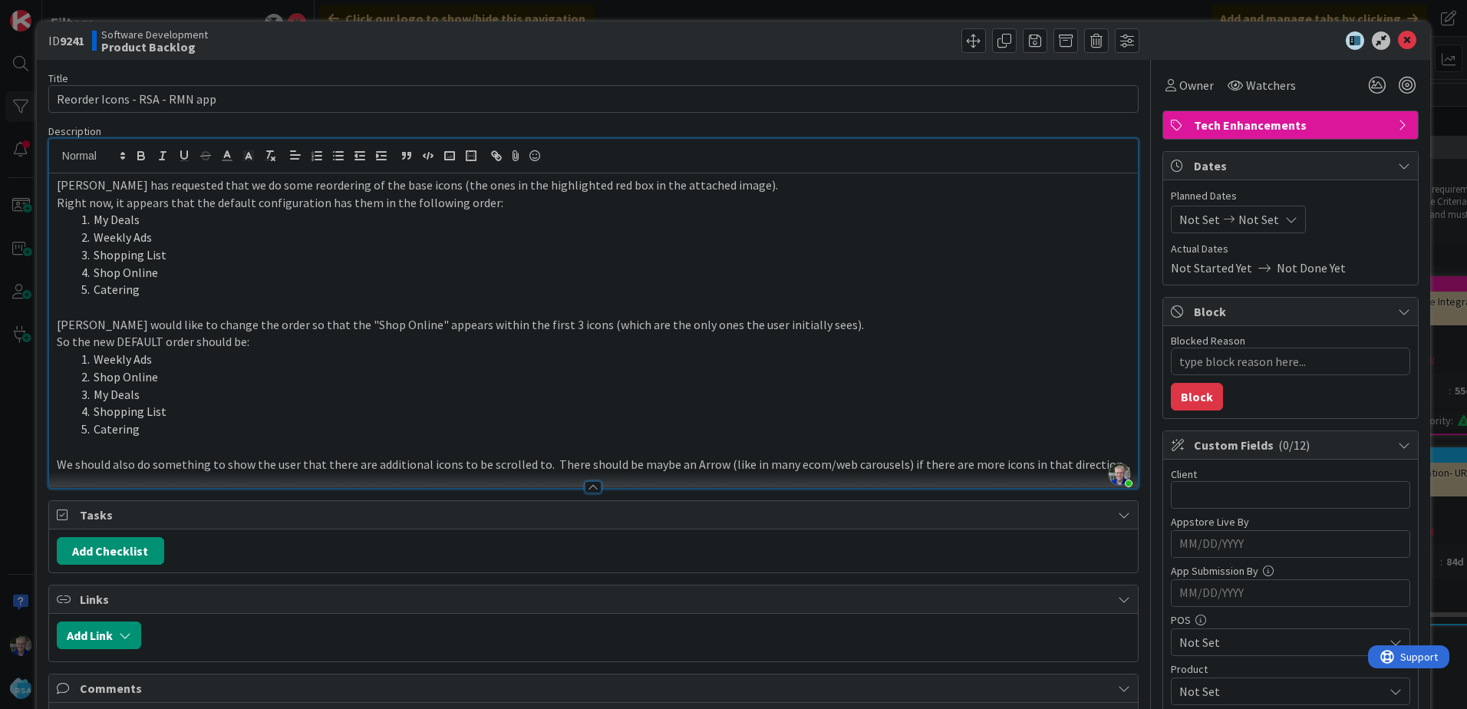
click at [58, 462] on p "We should also do something to show the user that there are additional icons to…" at bounding box center [594, 465] width 1074 height 18
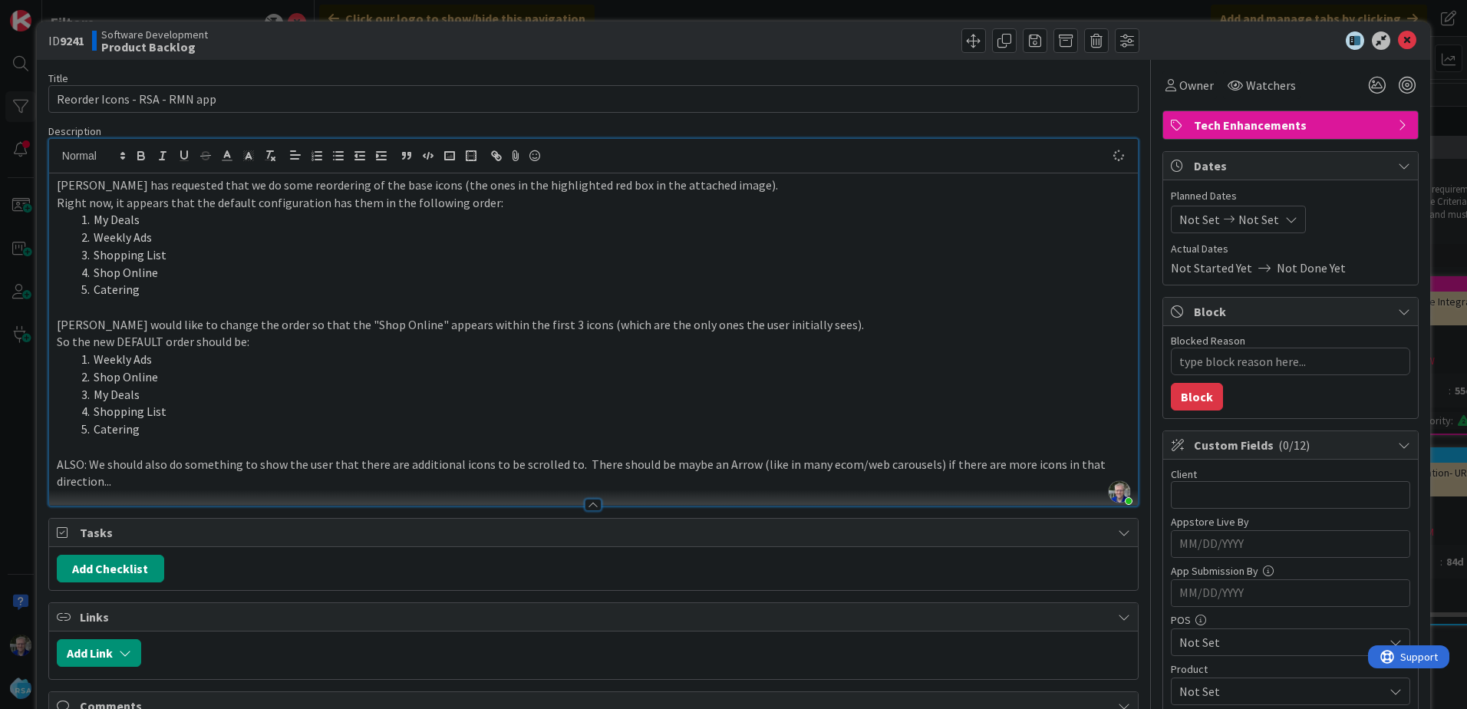
type textarea "x"
click at [79, 579] on button "Add Checklist" at bounding box center [110, 569] width 107 height 28
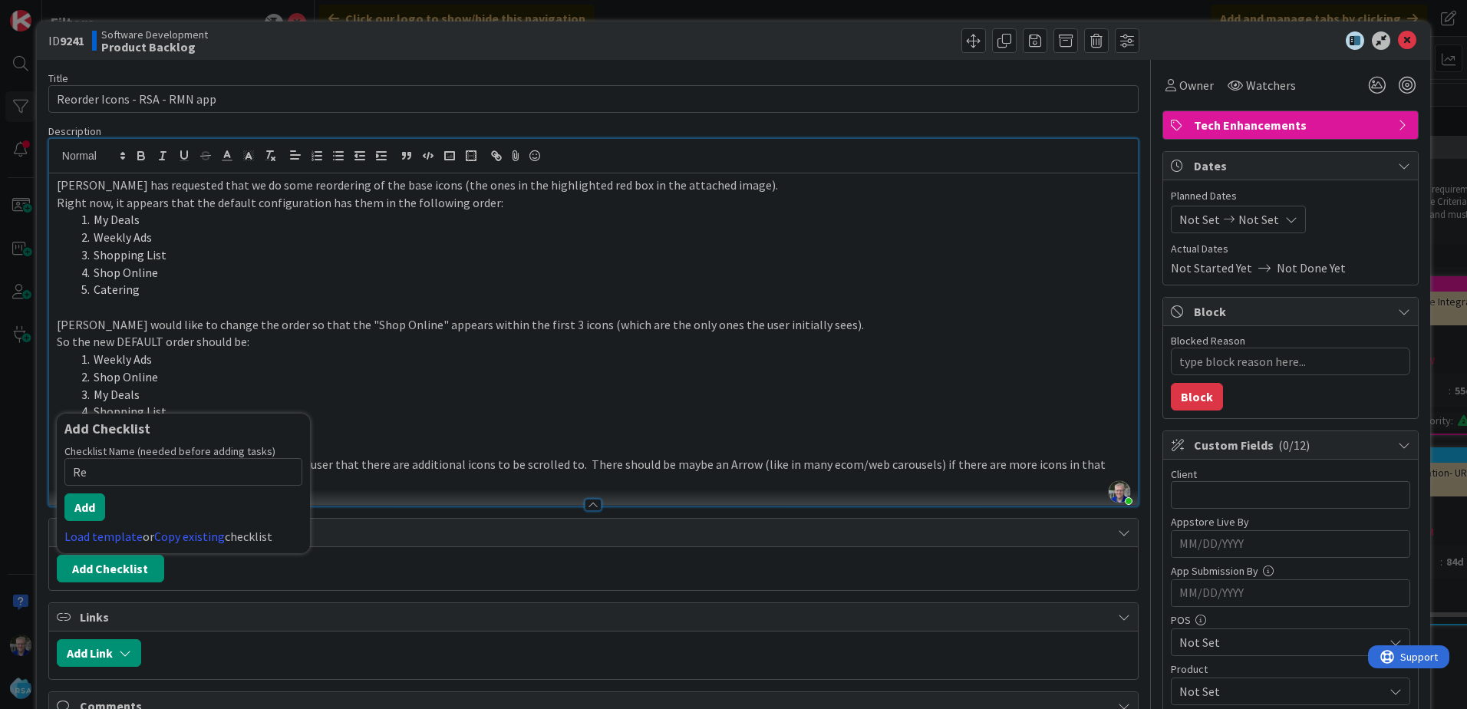
type input "R"
type input "REQUIREMENTS"
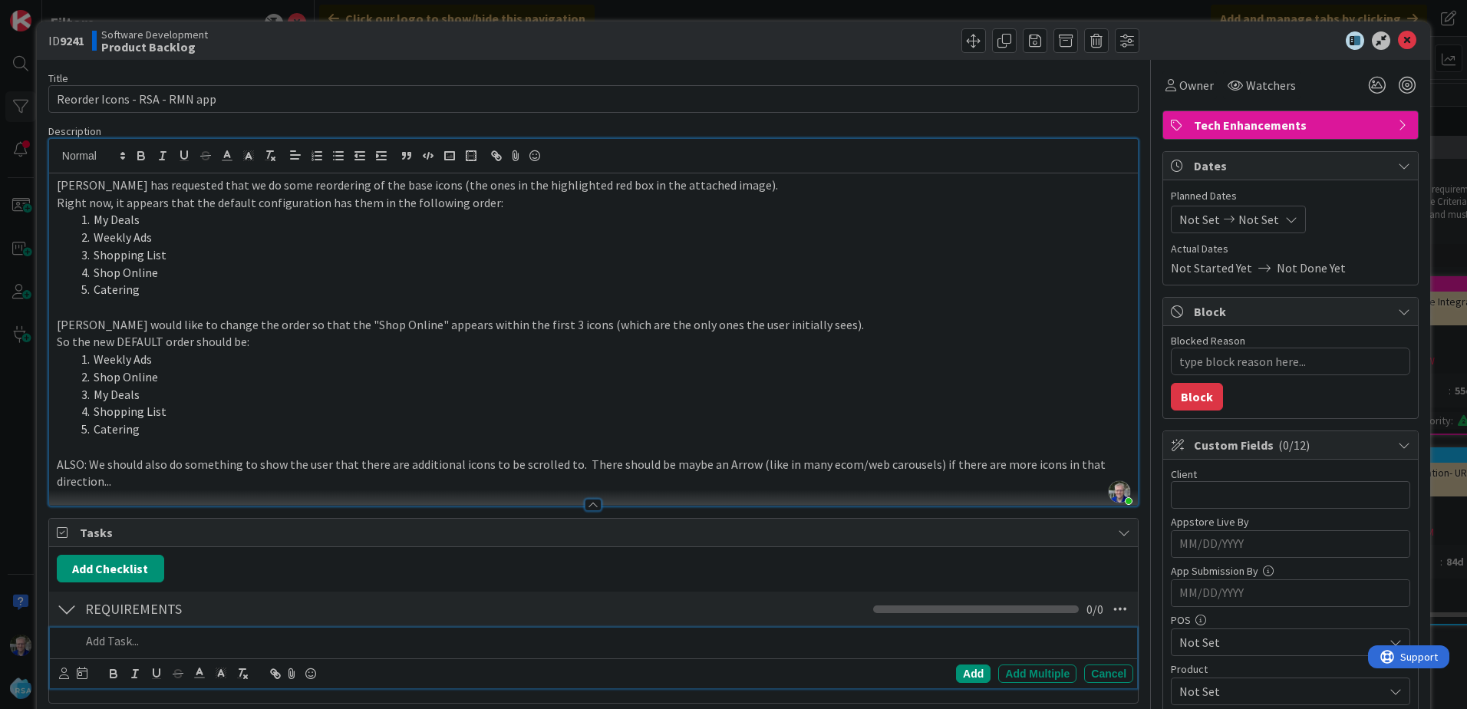
type textarea "x"
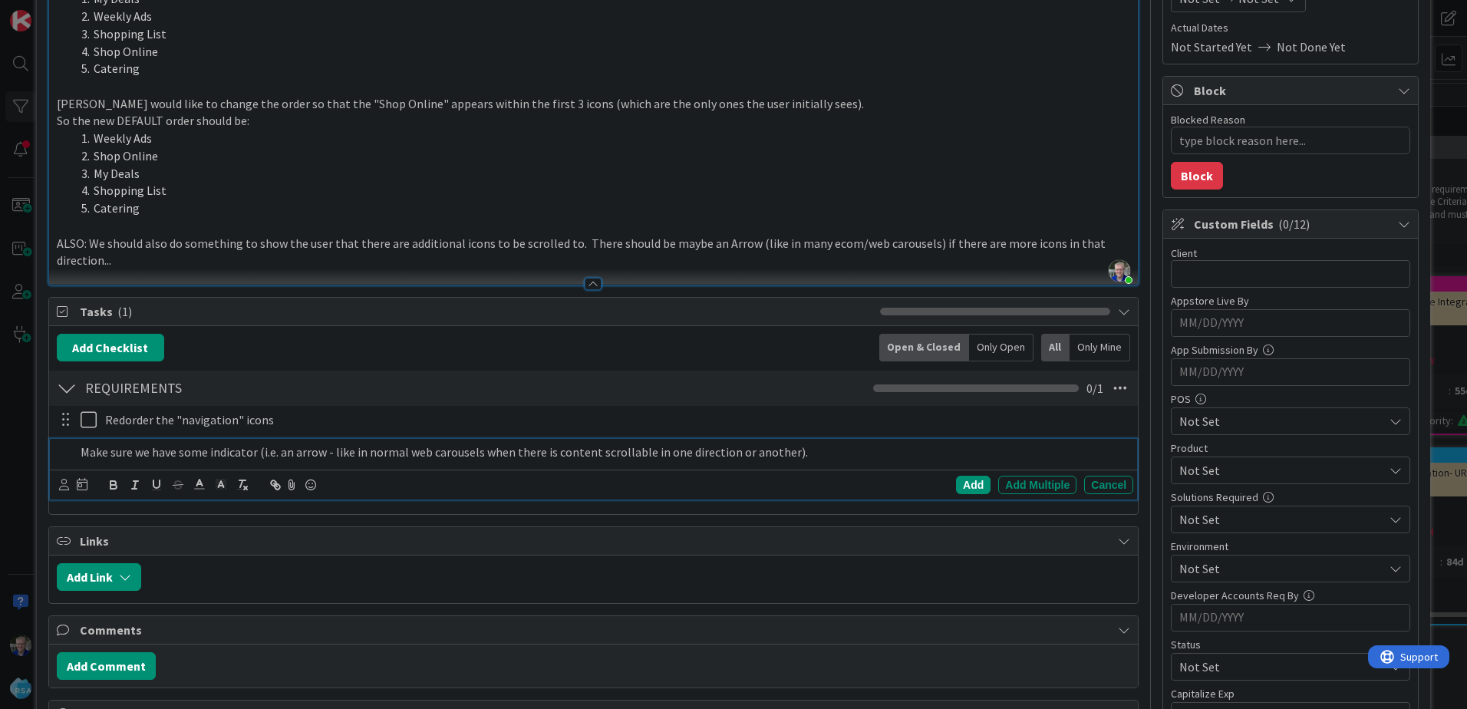
scroll to position [230, 0]
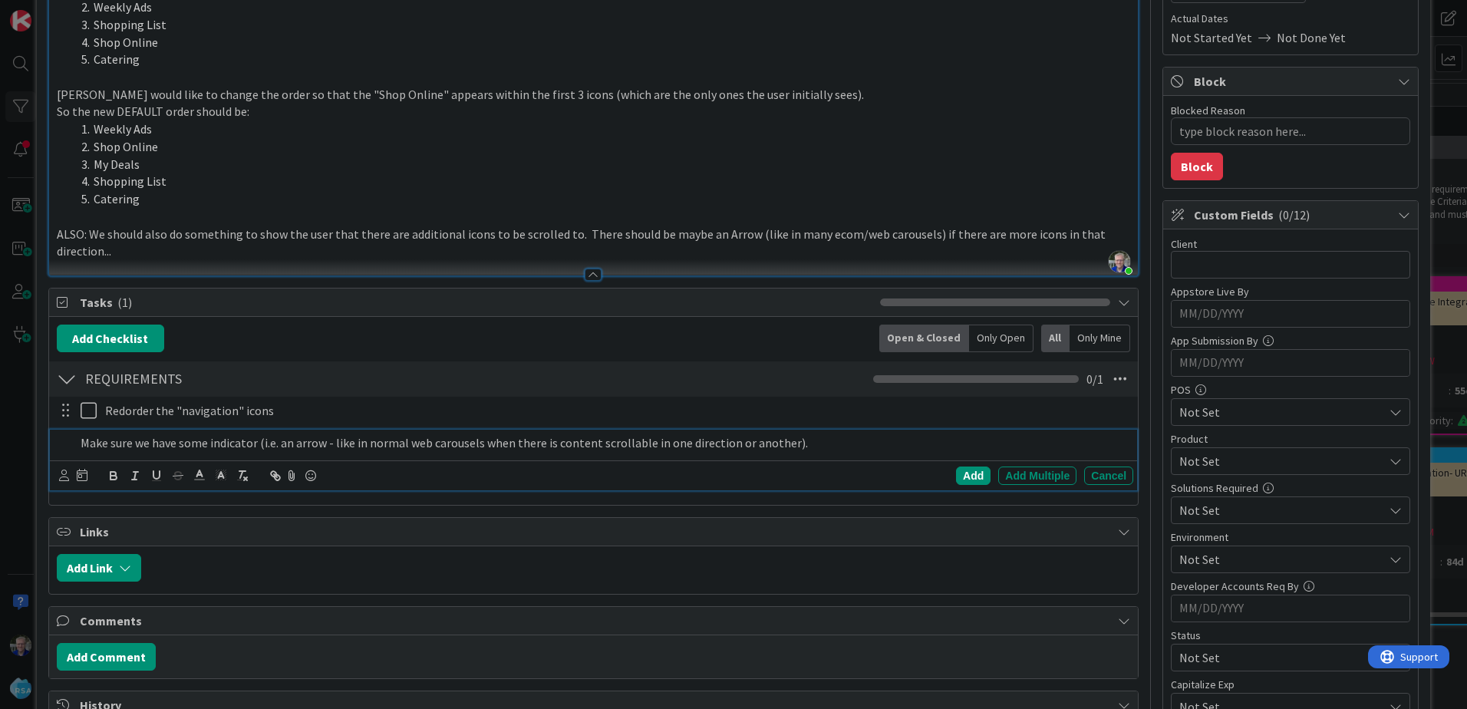
click at [873, 142] on li "Shop Online" at bounding box center [602, 147] width 1055 height 18
click at [812, 443] on p "Make sure we have some indicator (i.e. an arrow - like in normal web carousels …" at bounding box center [604, 443] width 1047 height 18
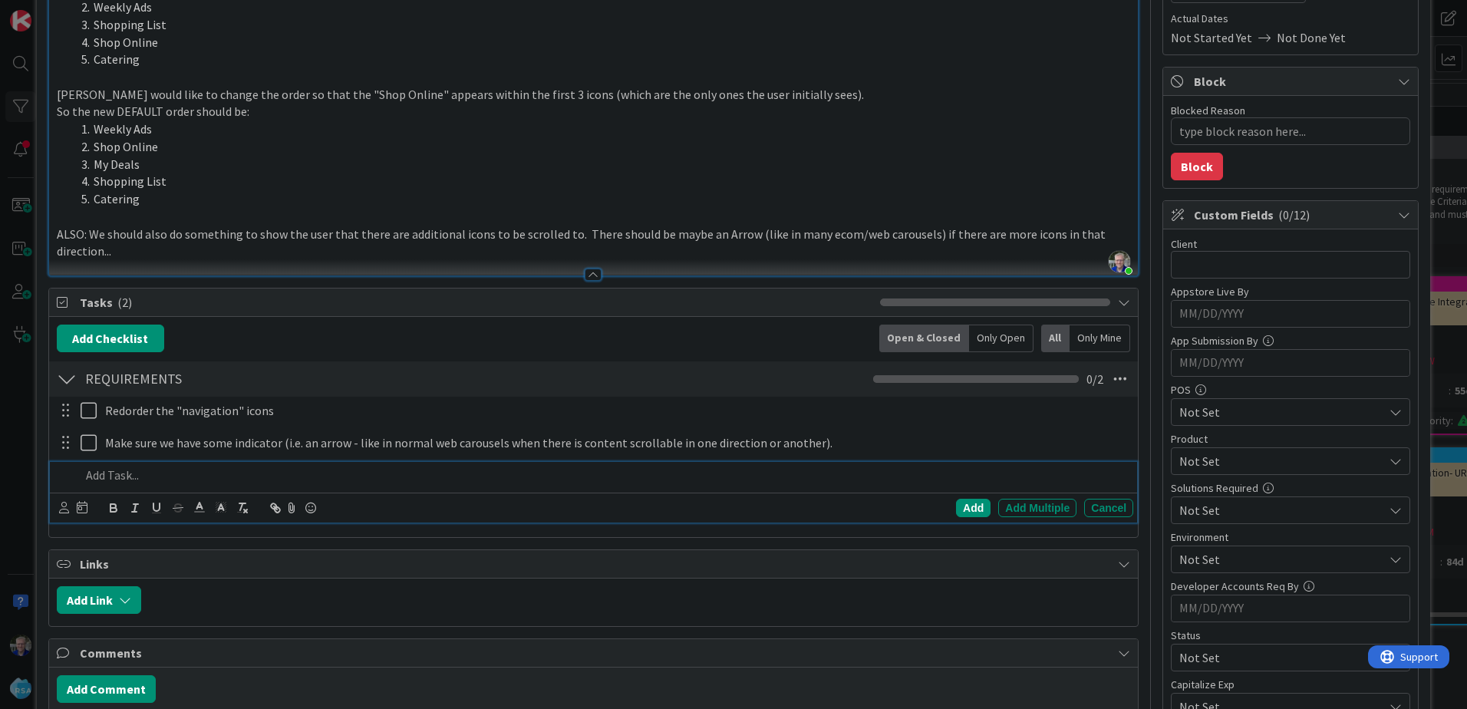
click at [1209, 460] on span "Not Set" at bounding box center [1282, 461] width 204 height 18
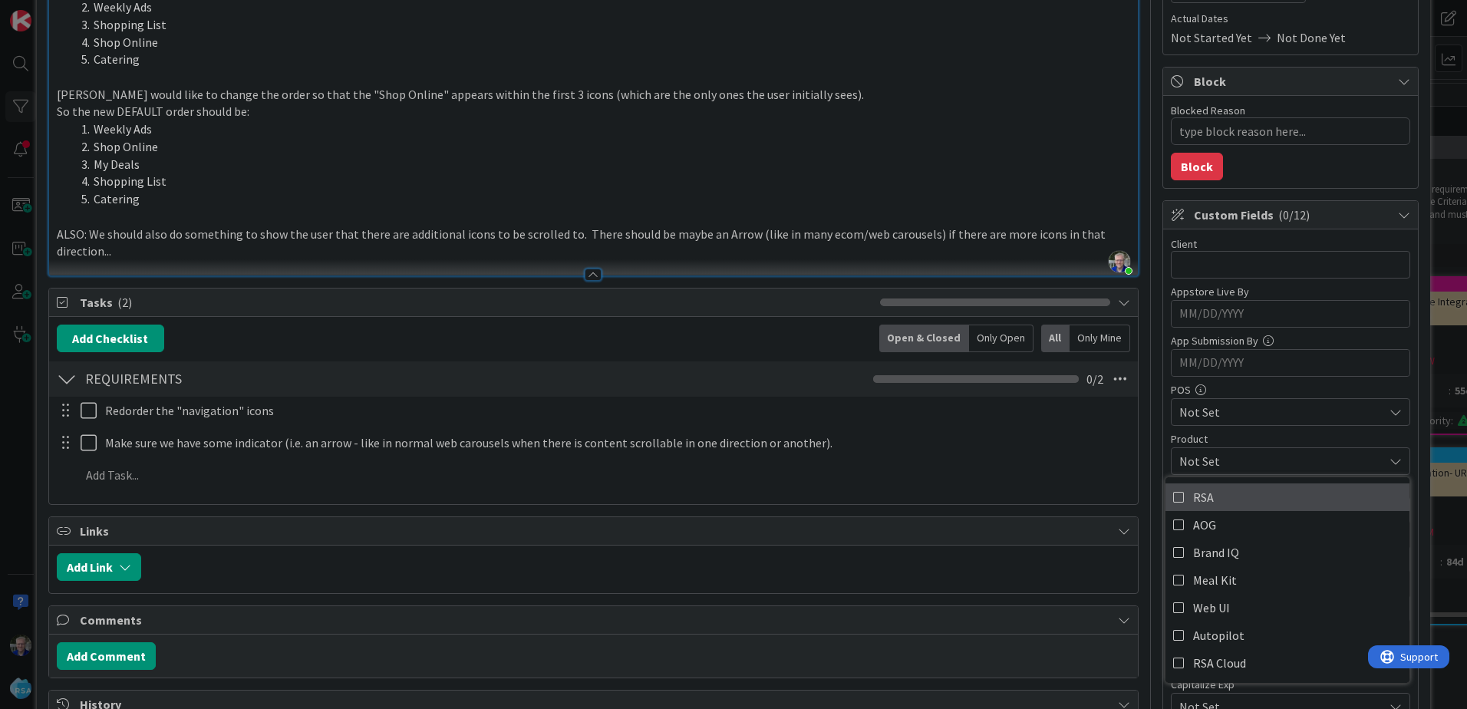
click at [1173, 497] on icon at bounding box center [1179, 497] width 12 height 23
click at [1134, 433] on div "Title 29 / 128 Reorder Icons - RSA - RMN app Description Rand Thacker joined 10…" at bounding box center [733, 476] width 1371 height 1292
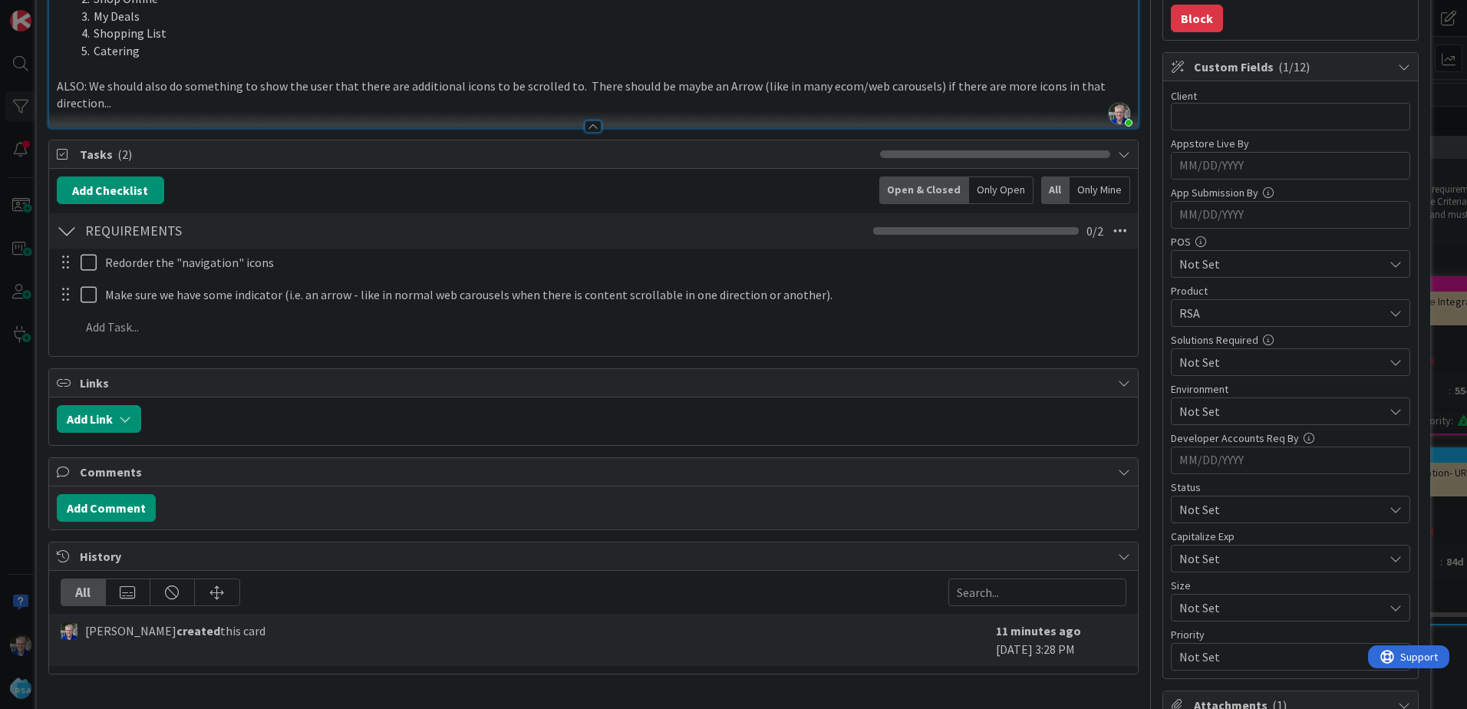
scroll to position [460, 0]
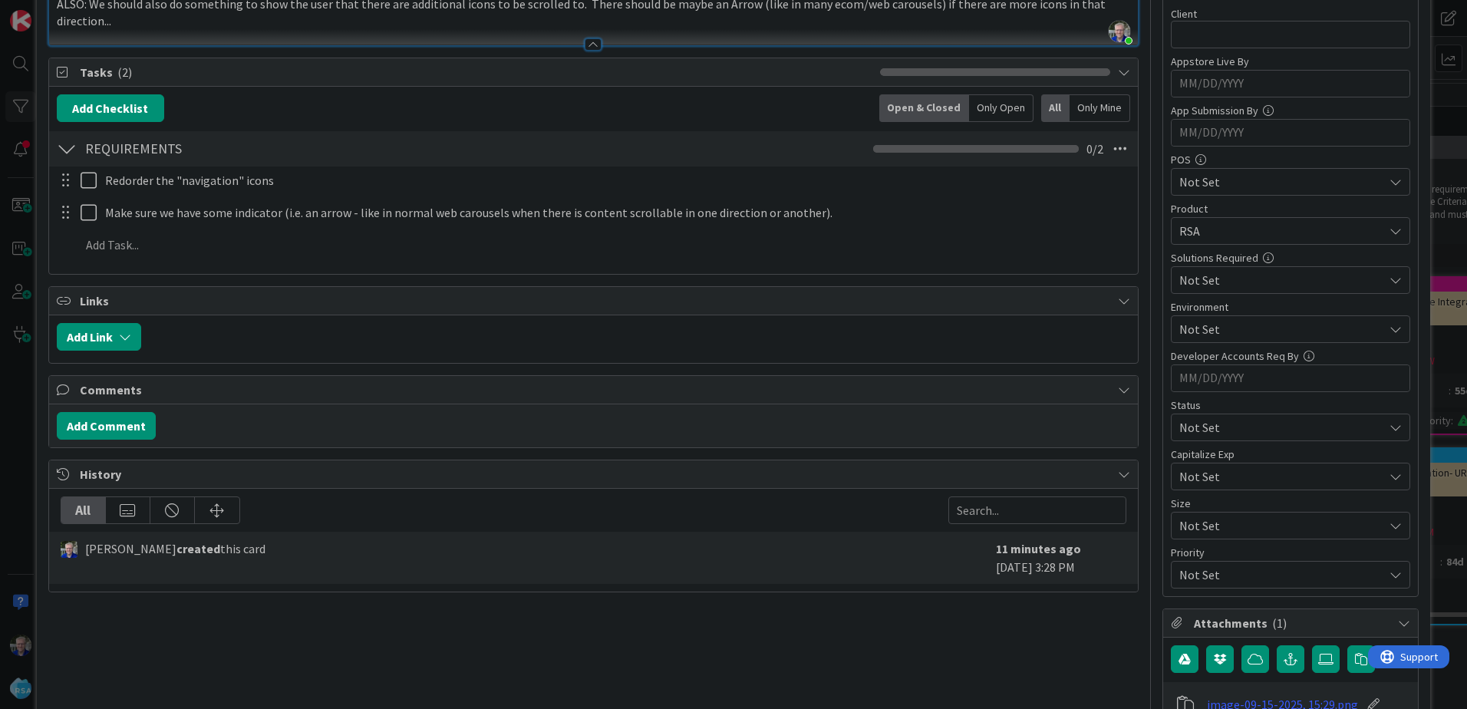
click at [1188, 522] on span "Not Set" at bounding box center [1278, 525] width 196 height 21
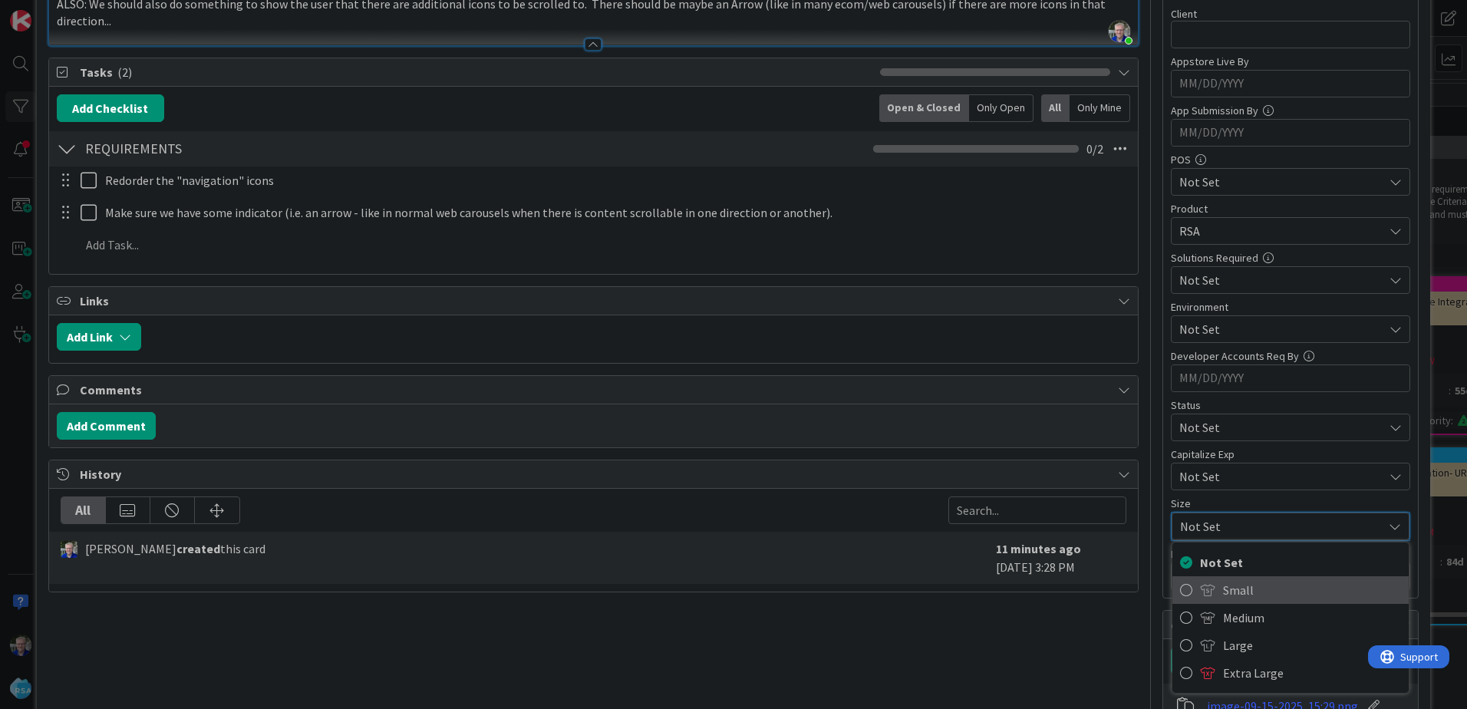
click at [1180, 590] on icon at bounding box center [1186, 590] width 12 height 23
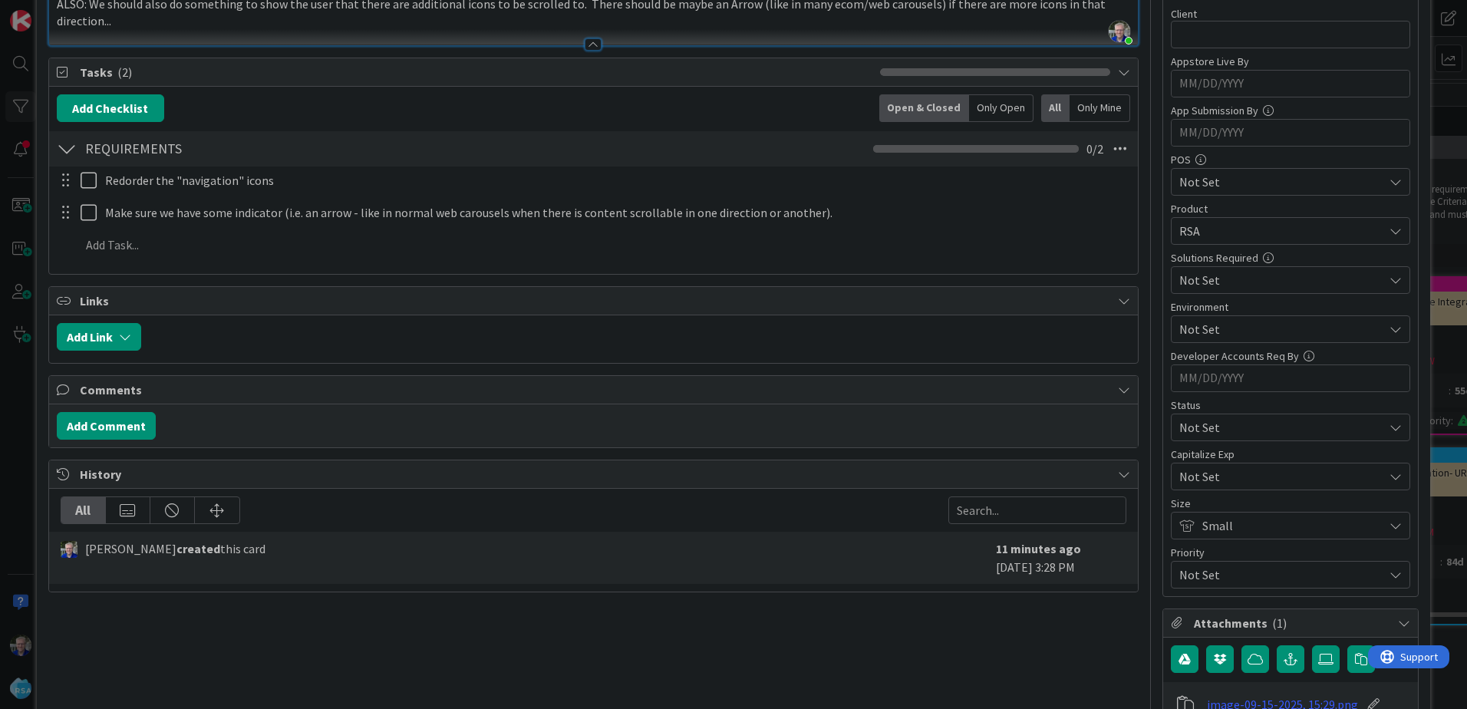
click at [1219, 572] on span "Not Set" at bounding box center [1278, 574] width 196 height 21
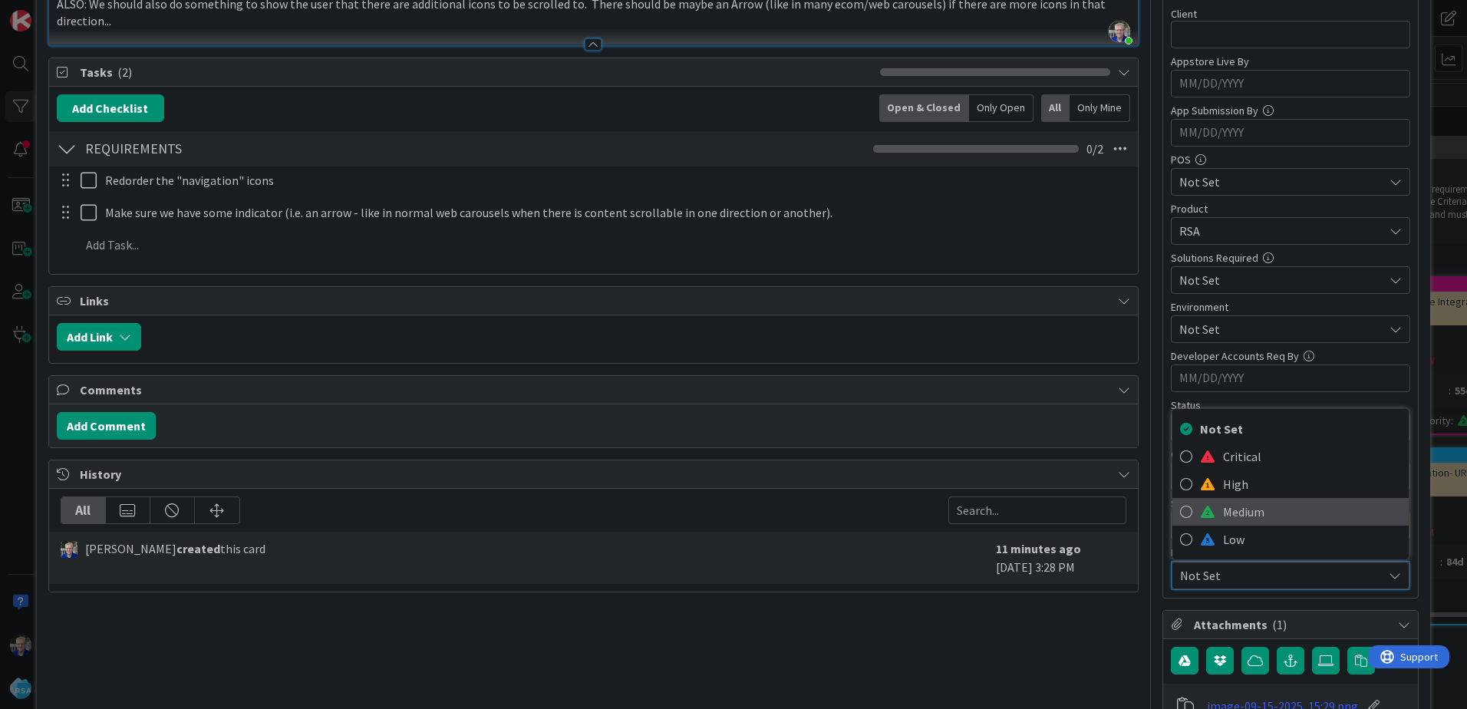
click at [1210, 513] on link "Medium" at bounding box center [1291, 512] width 236 height 28
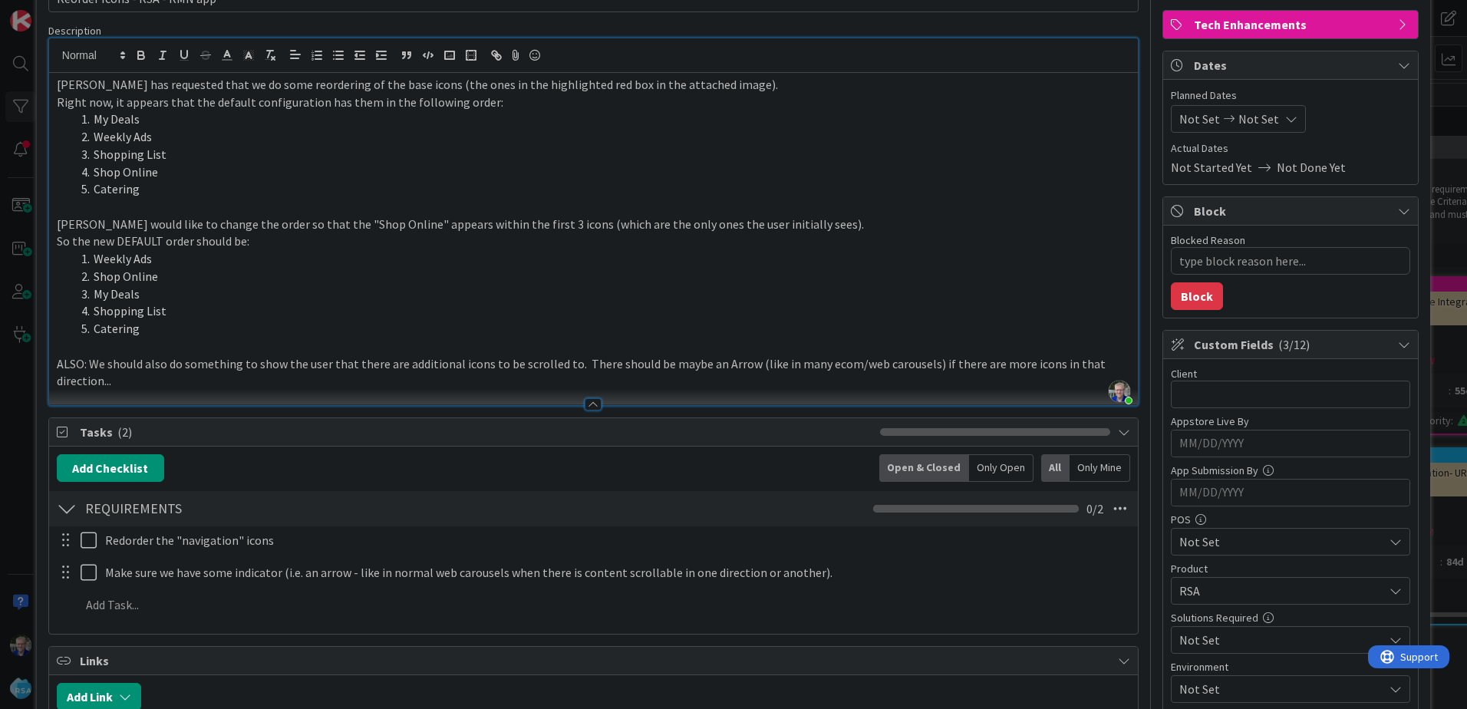
scroll to position [0, 0]
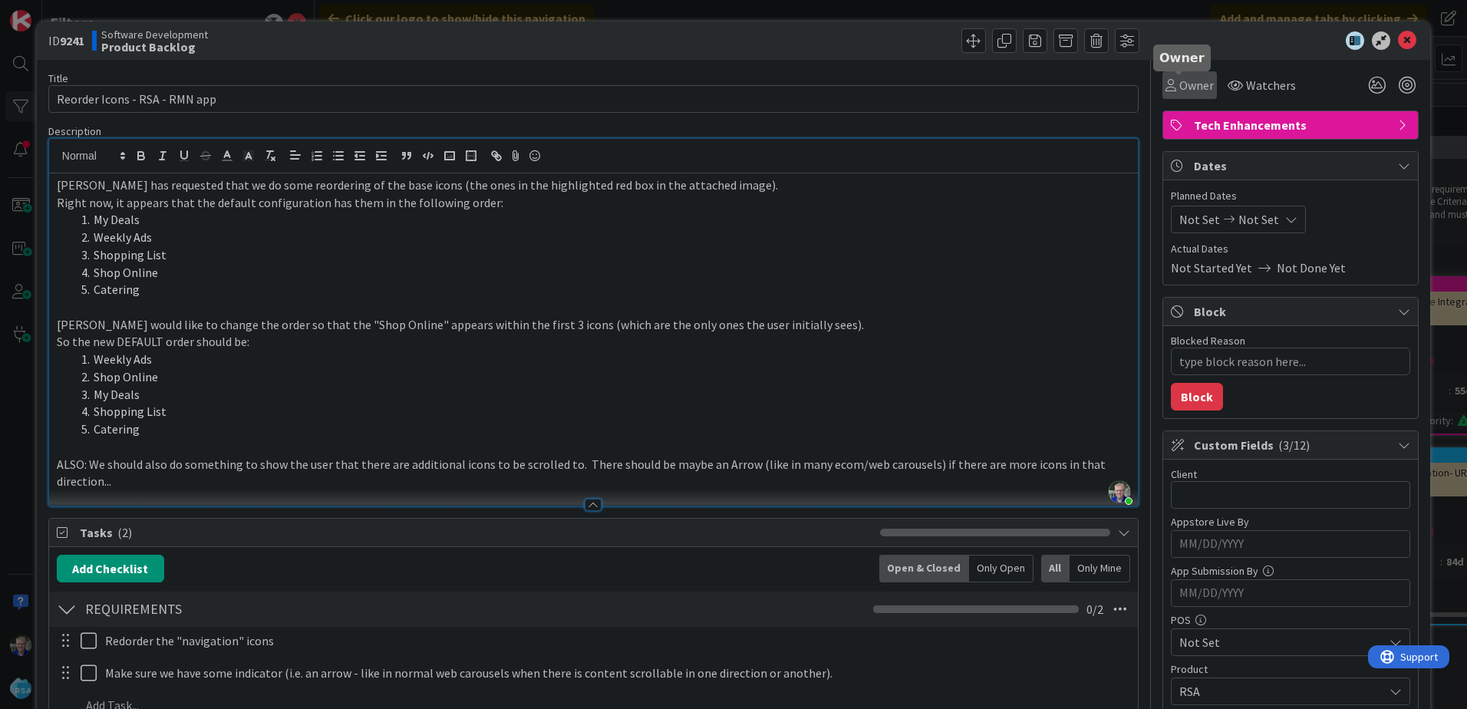
click at [1180, 81] on span "Owner" at bounding box center [1197, 85] width 35 height 18
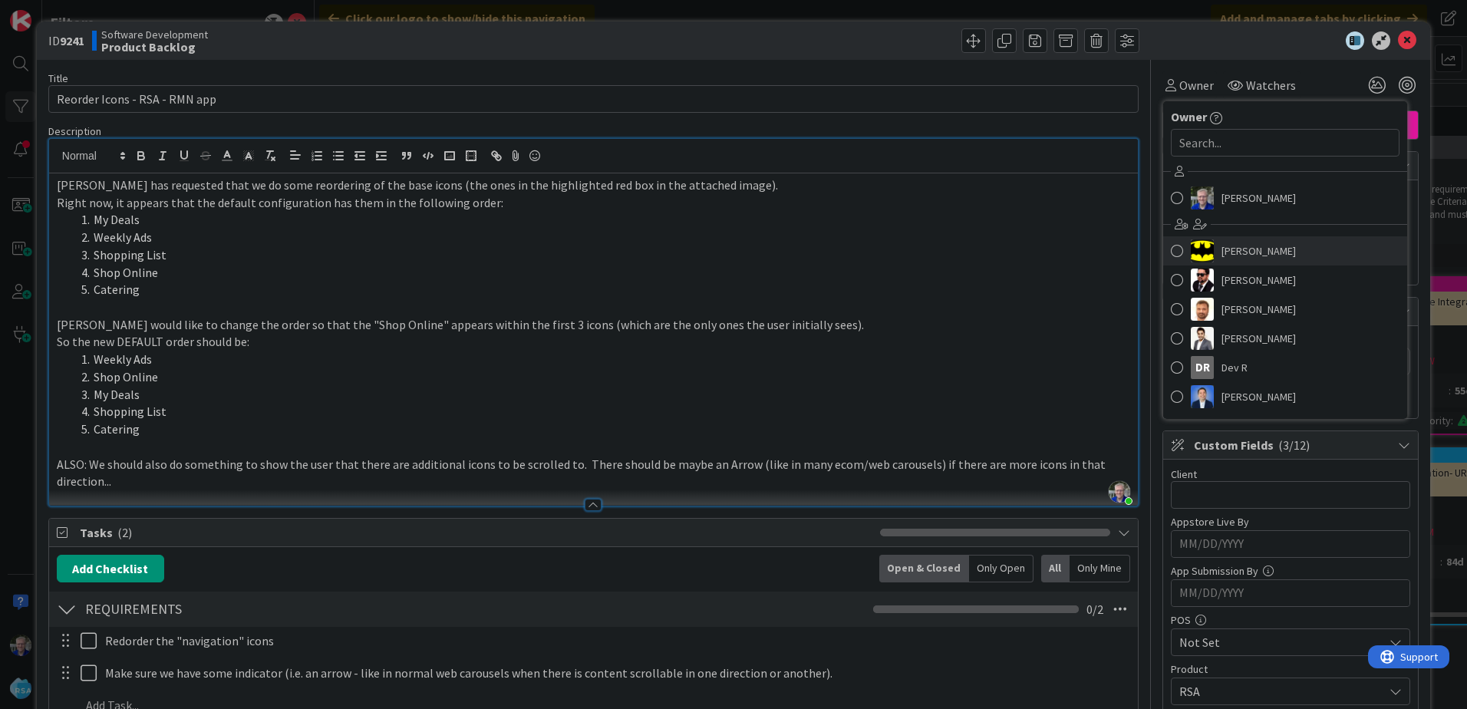
drag, startPoint x: 1164, startPoint y: 249, endPoint x: 1181, endPoint y: 188, distance: 62.9
click at [1171, 248] on span at bounding box center [1177, 250] width 12 height 23
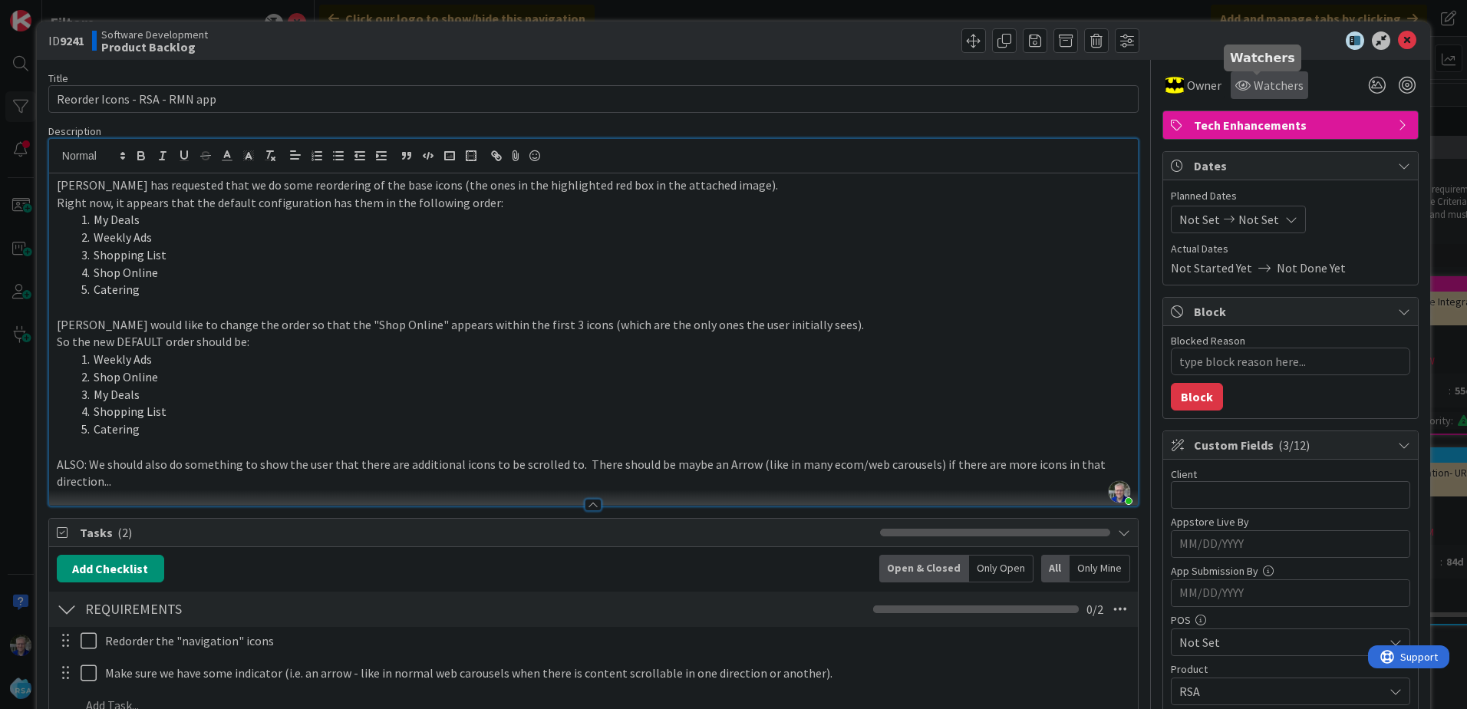
click at [1236, 81] on icon at bounding box center [1243, 85] width 15 height 12
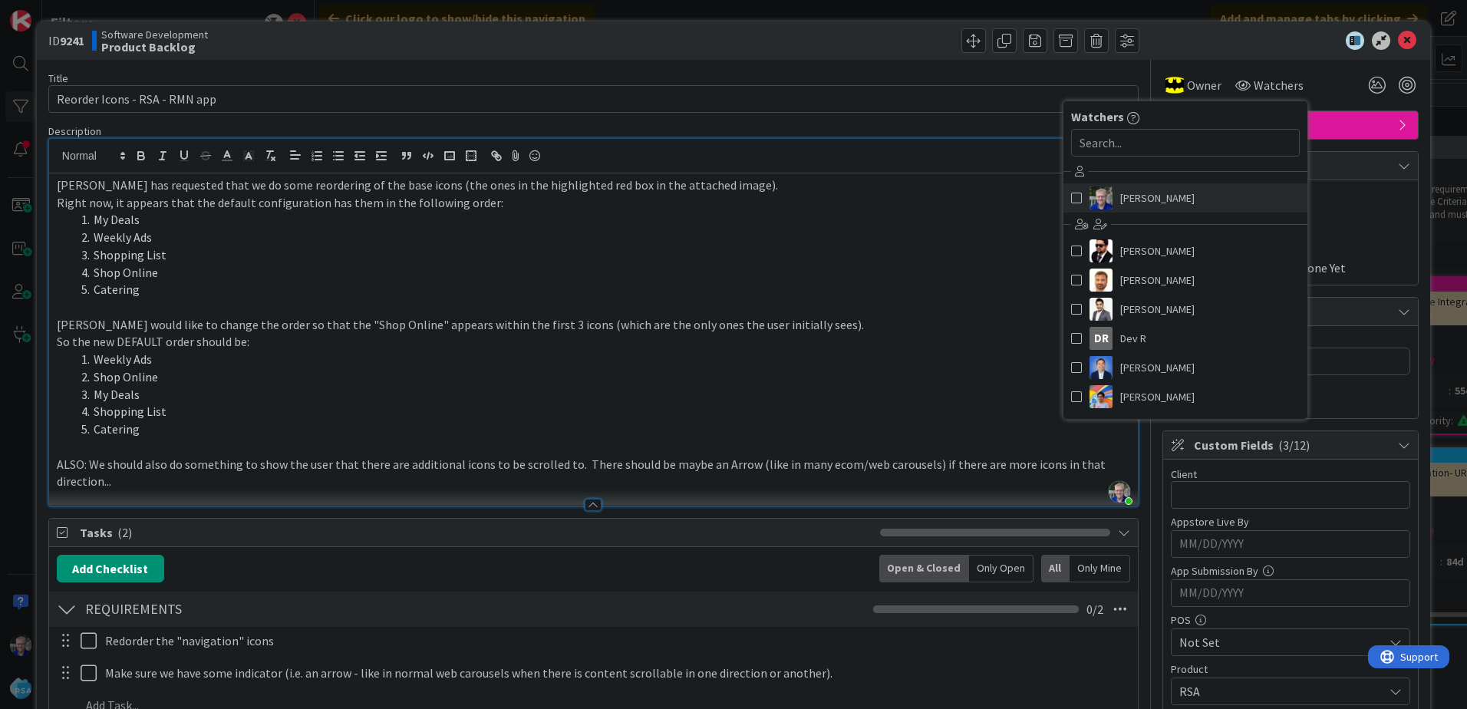
click at [1071, 195] on span at bounding box center [1076, 197] width 11 height 23
type textarea "x"
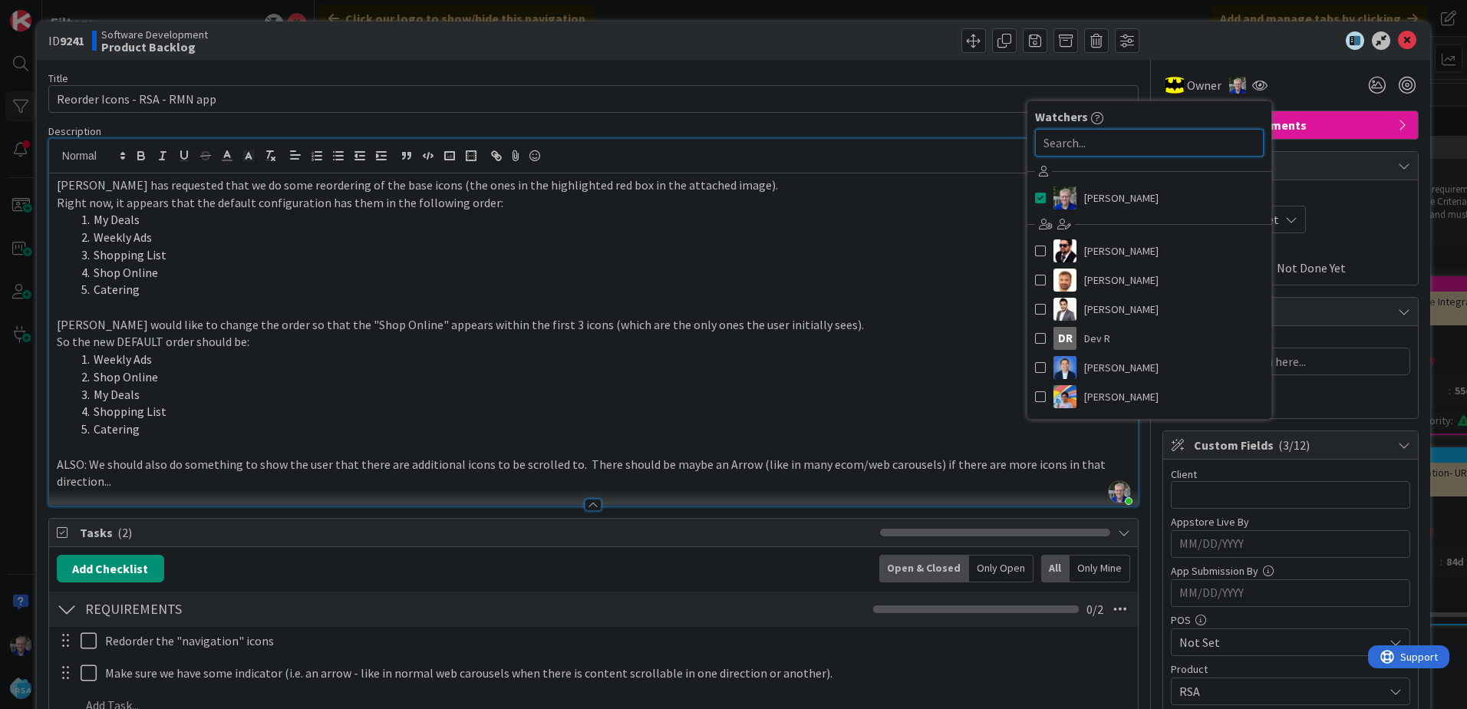
click at [1087, 141] on input "text" at bounding box center [1149, 143] width 229 height 28
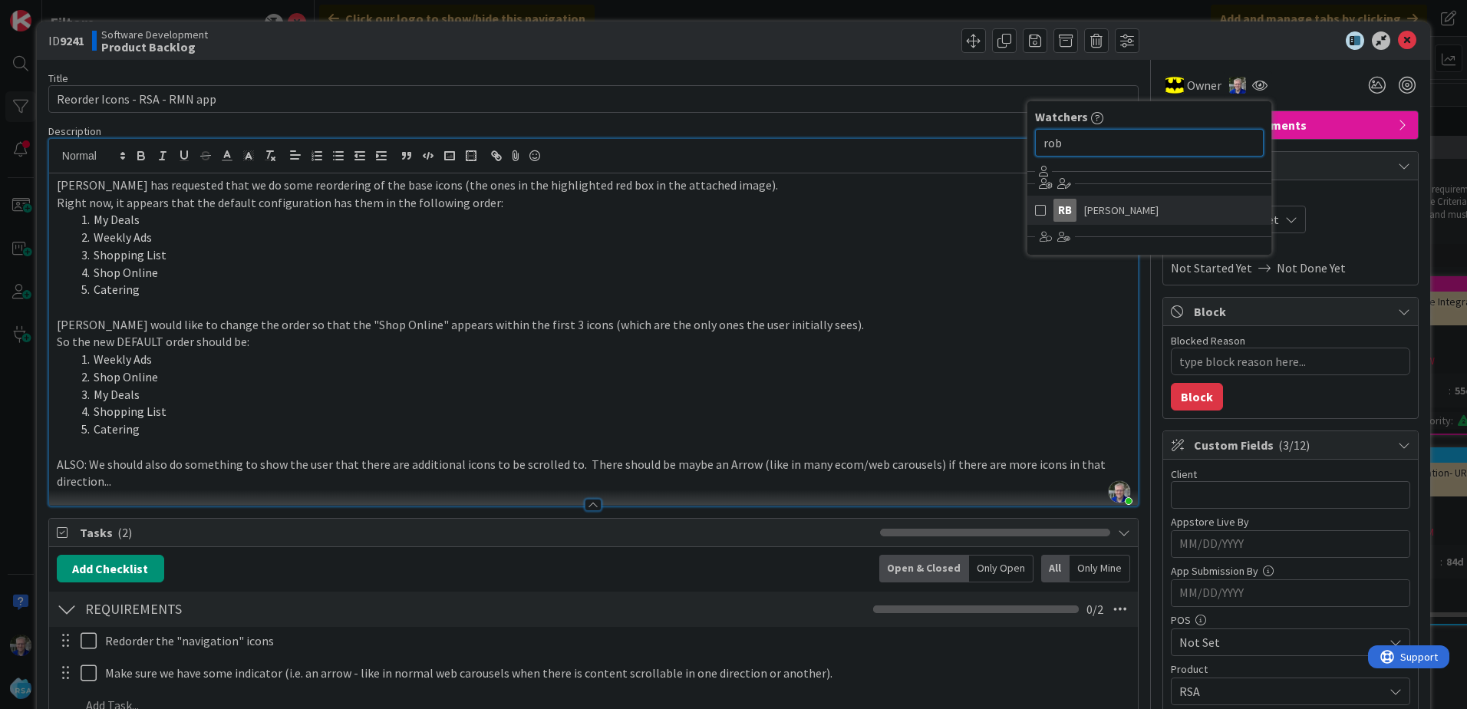
type input "rob"
click at [1035, 209] on span at bounding box center [1040, 210] width 11 height 23
type textarea "x"
drag, startPoint x: 1240, startPoint y: 38, endPoint x: 1259, endPoint y: 34, distance: 19.0
click at [1240, 38] on div at bounding box center [1283, 40] width 272 height 18
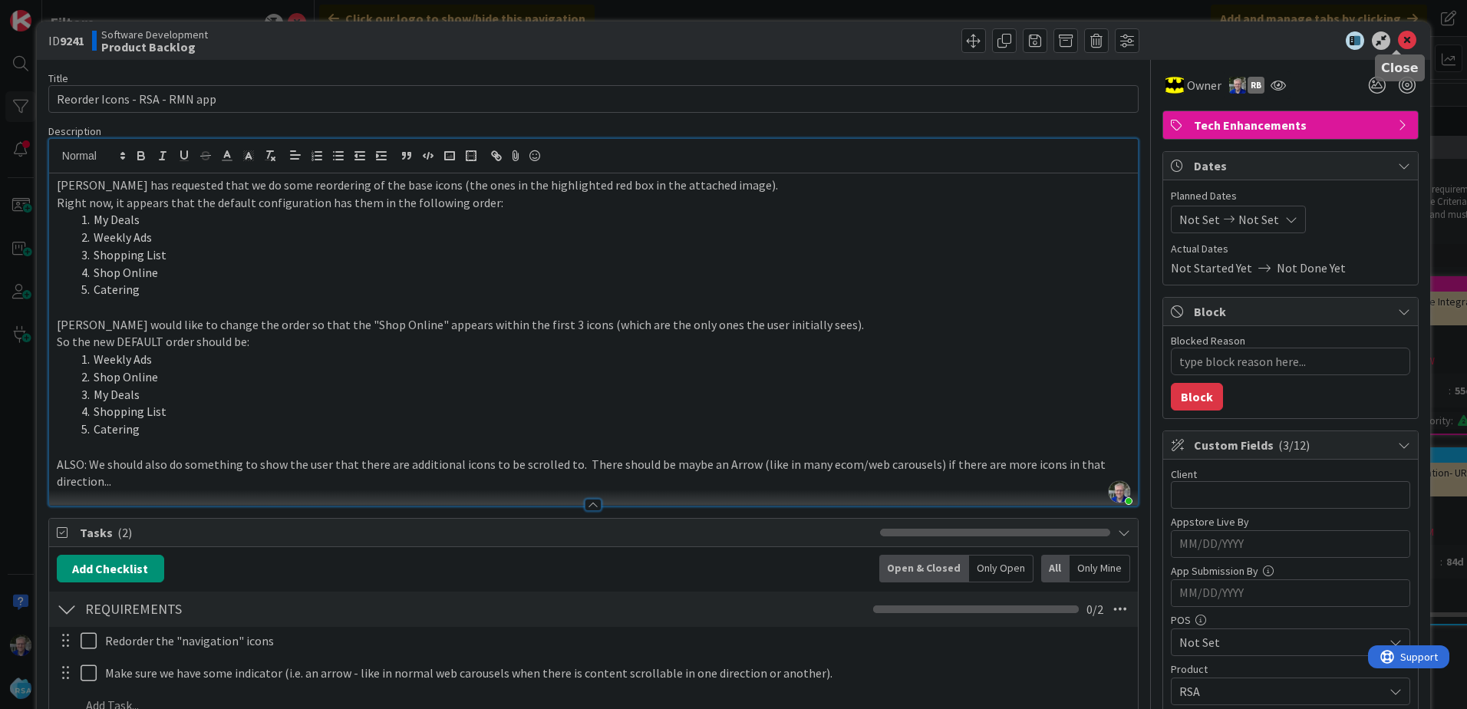
click at [1398, 38] on icon at bounding box center [1407, 40] width 18 height 18
